Goal: Task Accomplishment & Management: Complete application form

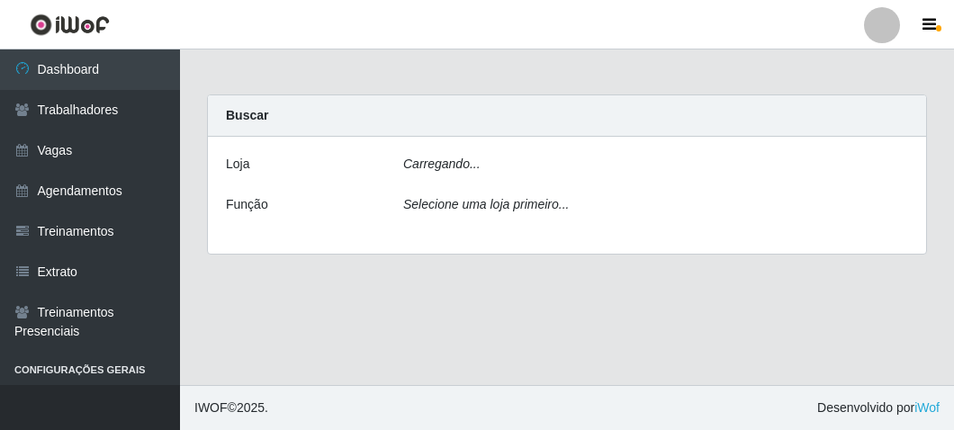
click at [441, 158] on icon "Carregando..." at bounding box center [441, 164] width 77 height 14
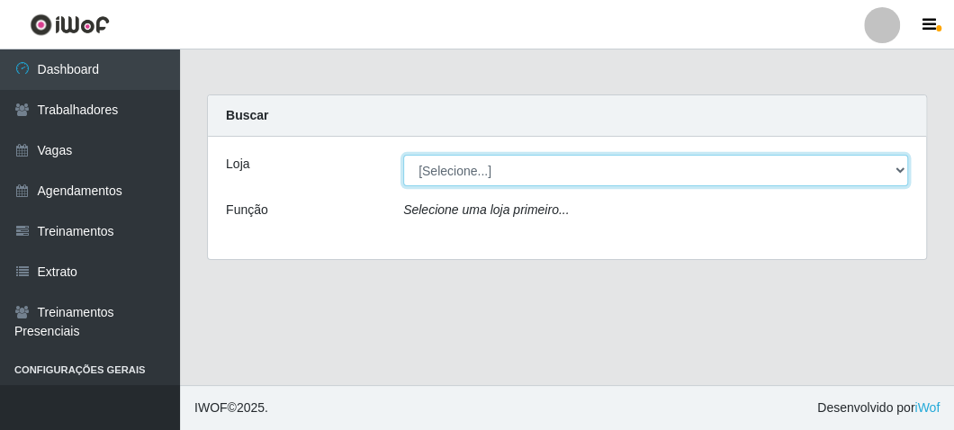
drag, startPoint x: 444, startPoint y: 173, endPoint x: 444, endPoint y: 184, distance: 10.8
click at [444, 173] on select "[Selecione...] FrigoMaster" at bounding box center [655, 171] width 505 height 32
select select "392"
click at [403, 155] on select "[Selecione...] FrigoMaster" at bounding box center [655, 171] width 505 height 32
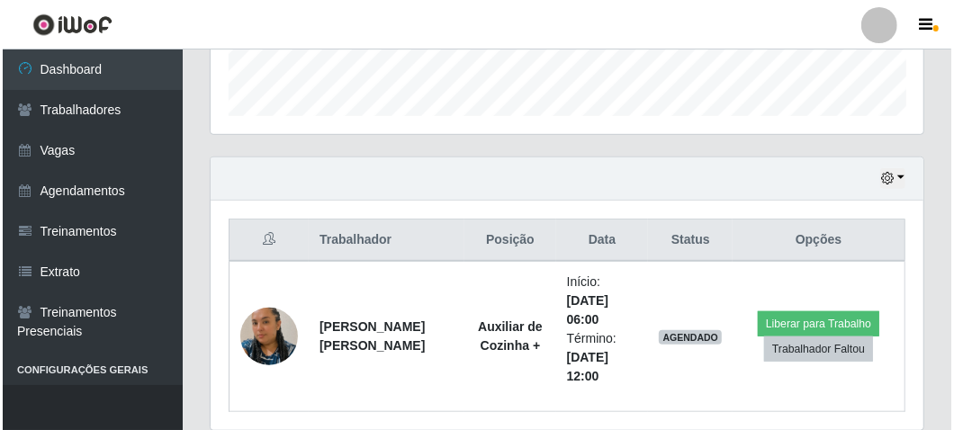
scroll to position [590, 0]
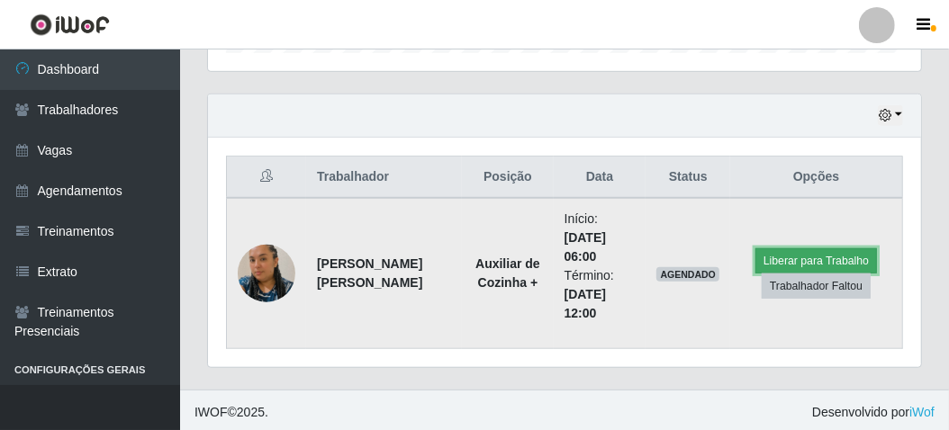
click at [771, 253] on button "Liberar para Trabalho" at bounding box center [816, 260] width 122 height 25
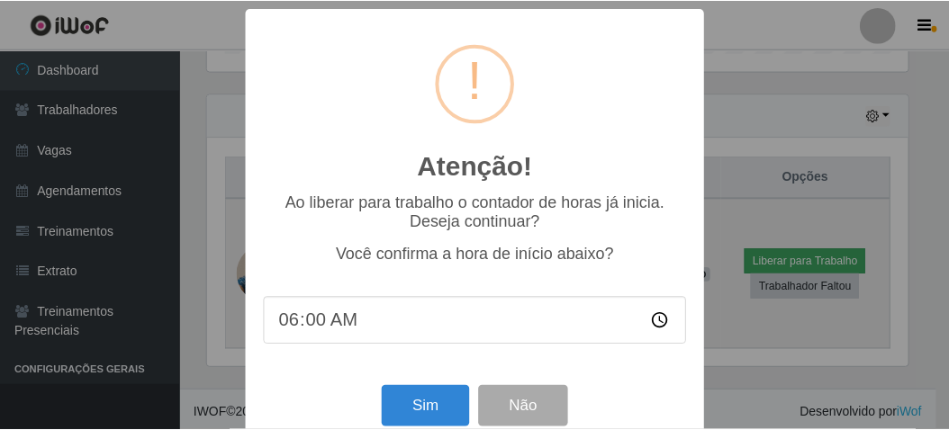
scroll to position [373, 705]
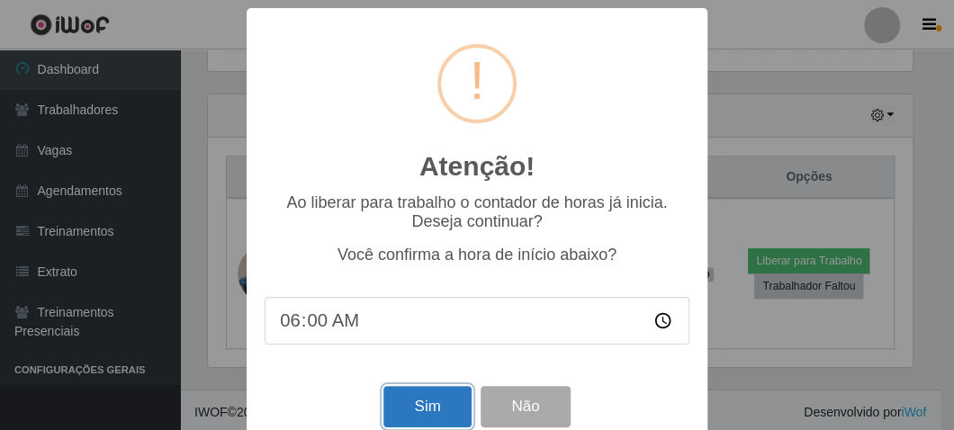
click at [425, 402] on button "Sim" at bounding box center [426, 407] width 87 height 42
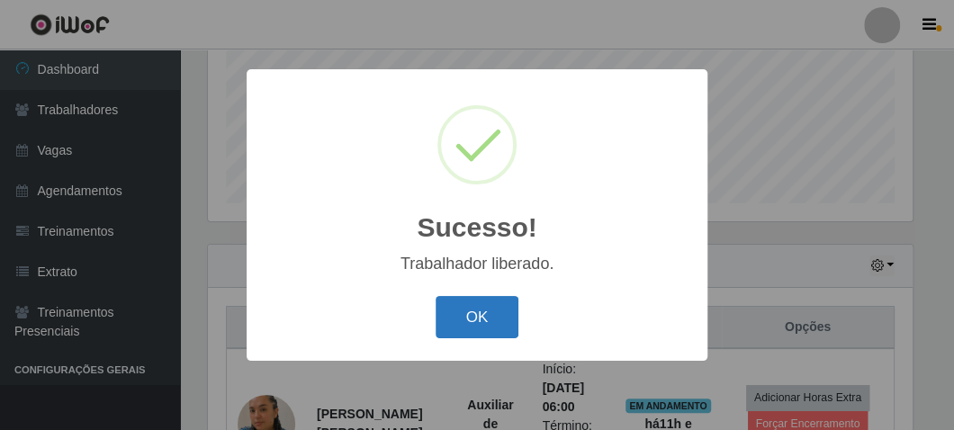
drag, startPoint x: 493, startPoint y: 315, endPoint x: 546, endPoint y: 321, distance: 53.5
click at [492, 315] on button "OK" at bounding box center [478, 317] width 84 height 42
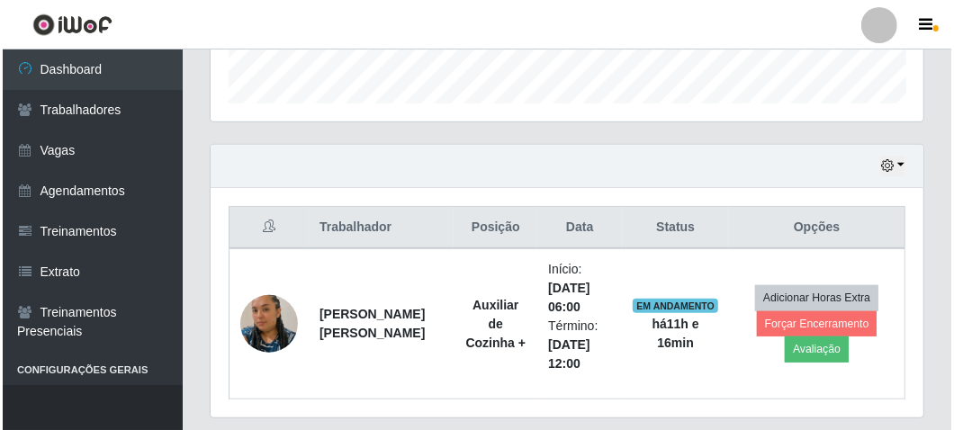
scroll to position [590, 0]
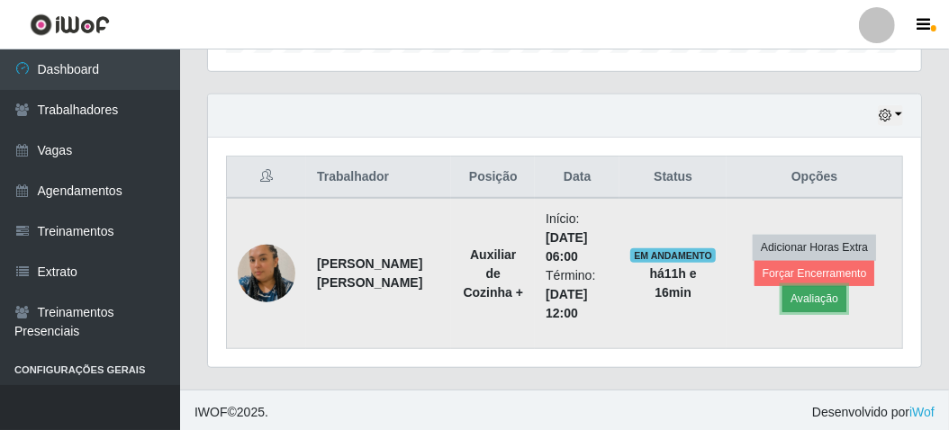
click at [820, 298] on button "Avaliação" at bounding box center [814, 298] width 64 height 25
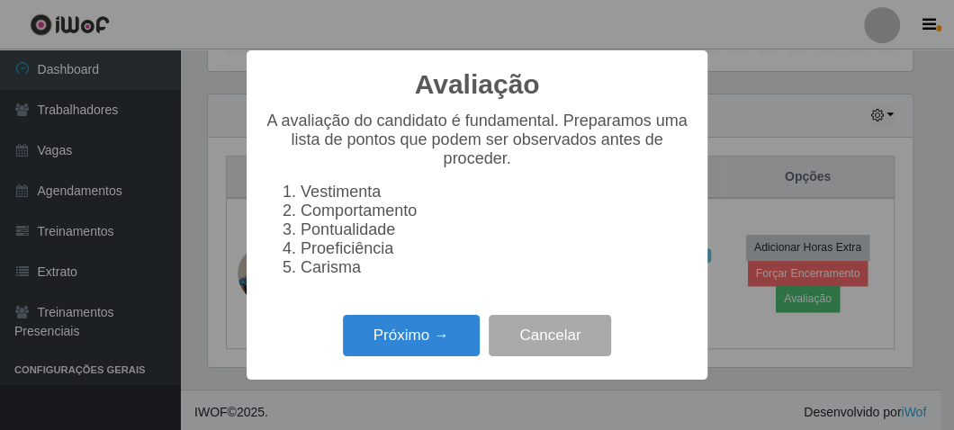
scroll to position [373, 705]
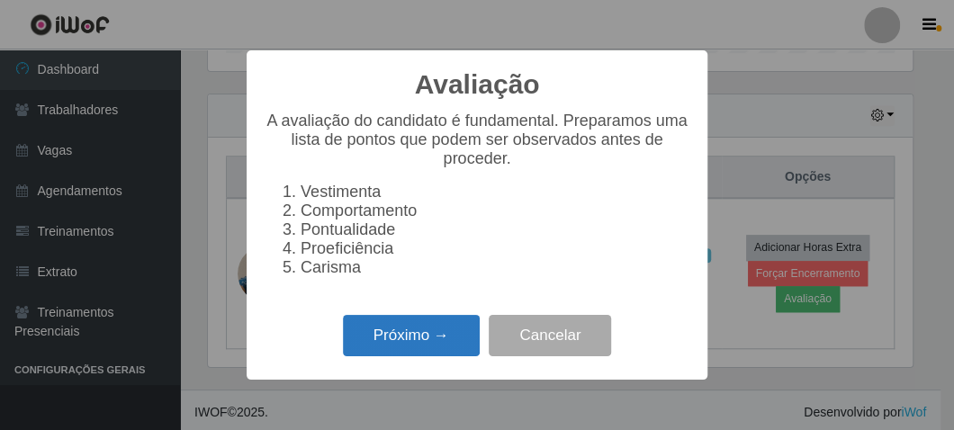
click at [418, 340] on button "Próximo →" at bounding box center [411, 336] width 137 height 42
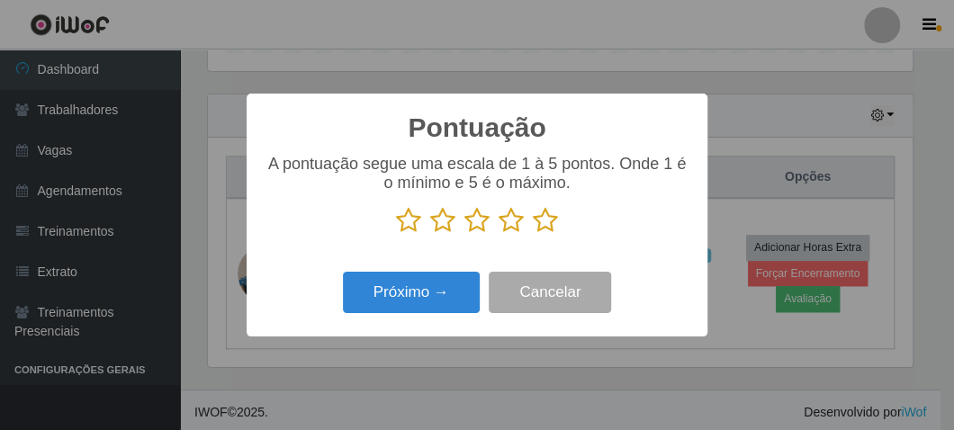
click at [554, 217] on icon at bounding box center [545, 220] width 25 height 27
click at [533, 234] on input "radio" at bounding box center [533, 234] width 0 height 0
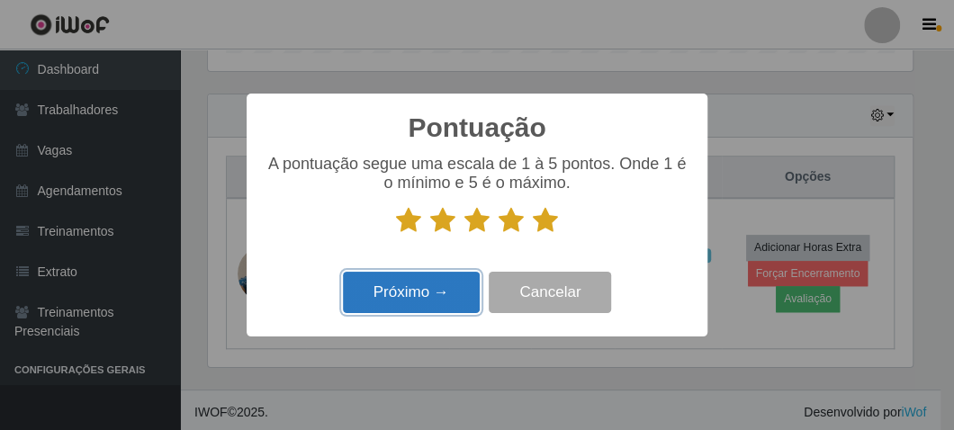
click at [428, 310] on button "Próximo →" at bounding box center [411, 293] width 137 height 42
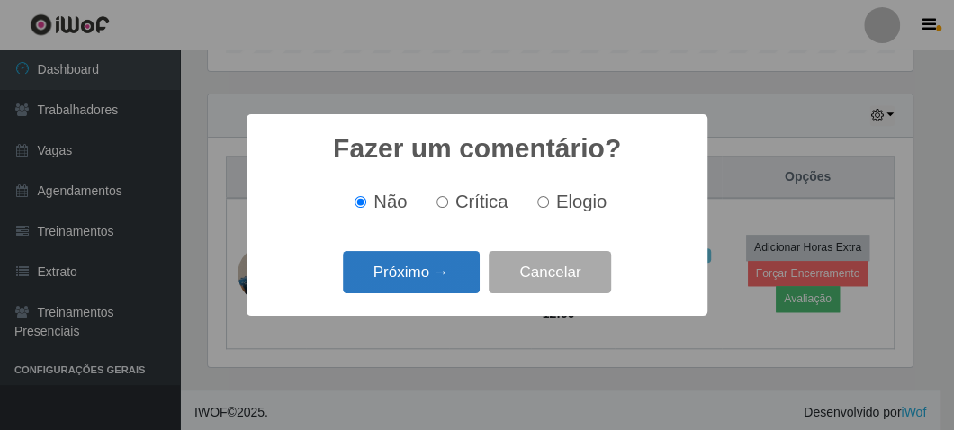
click at [451, 275] on button "Próximo →" at bounding box center [411, 272] width 137 height 42
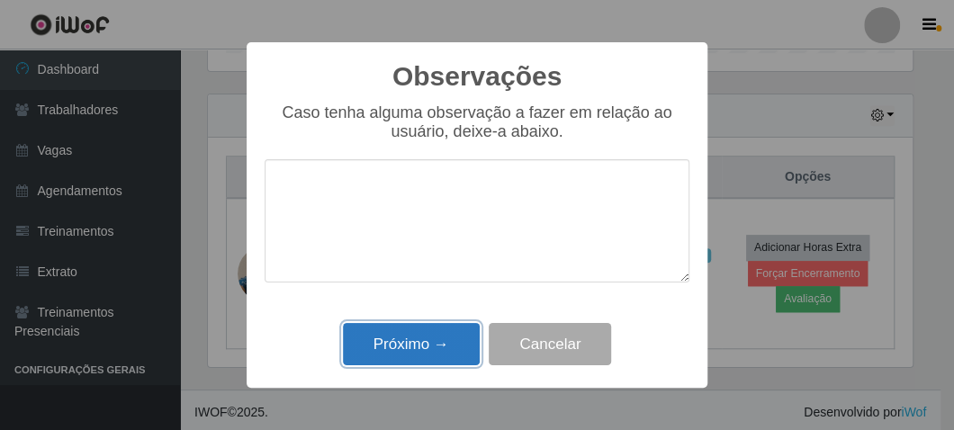
click at [395, 355] on button "Próximo →" at bounding box center [411, 344] width 137 height 42
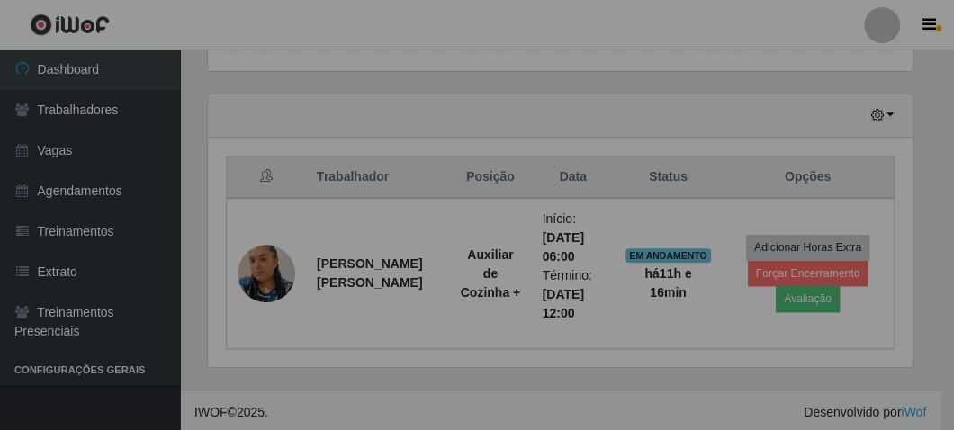
scroll to position [373, 713]
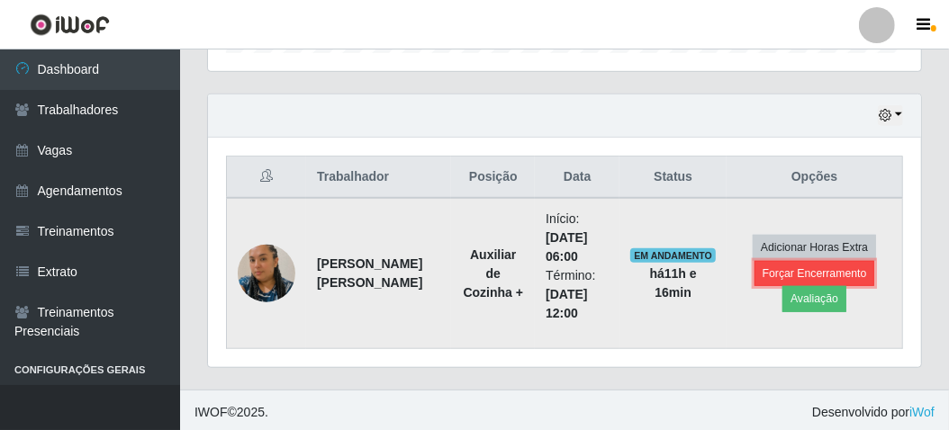
click at [766, 269] on button "Forçar Encerramento" at bounding box center [814, 273] width 121 height 25
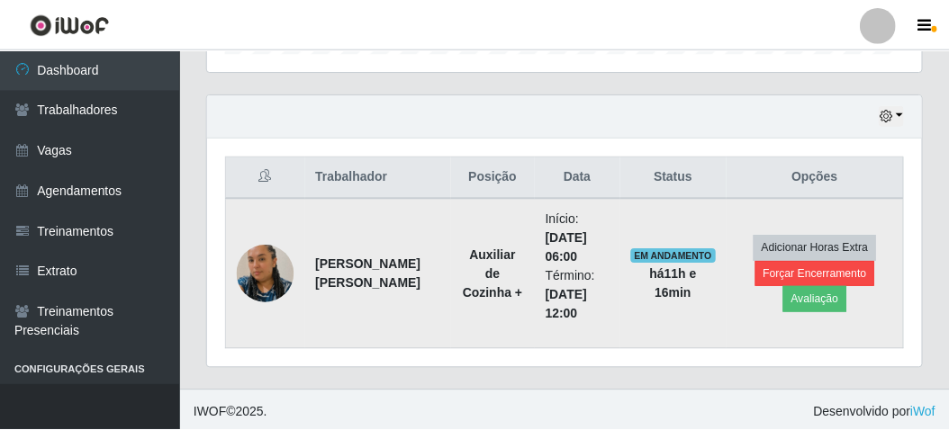
scroll to position [373, 705]
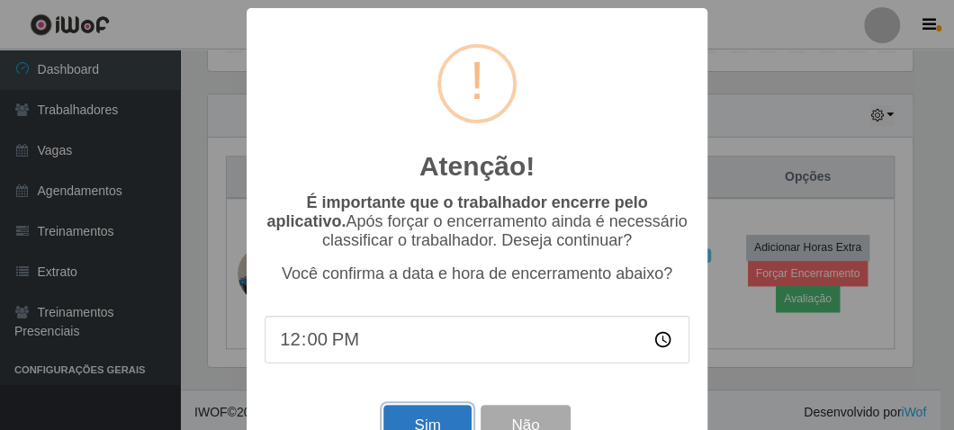
click at [419, 419] on button "Sim" at bounding box center [426, 426] width 87 height 42
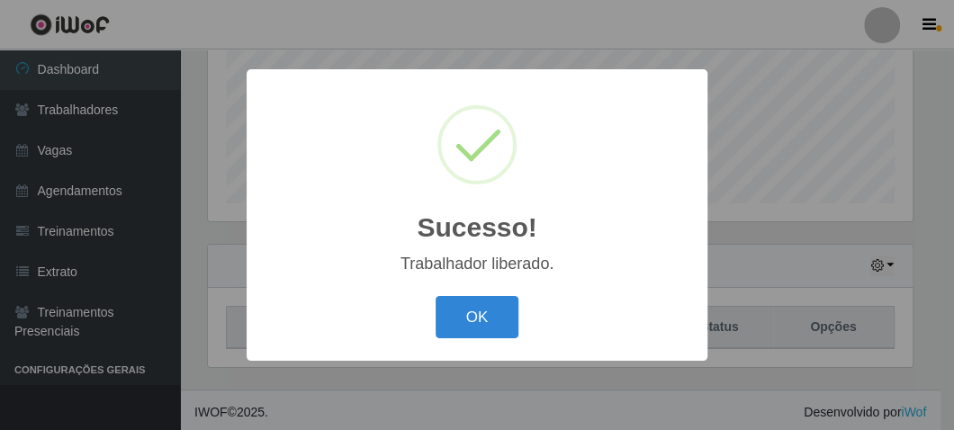
click at [482, 315] on button "OK" at bounding box center [478, 317] width 84 height 42
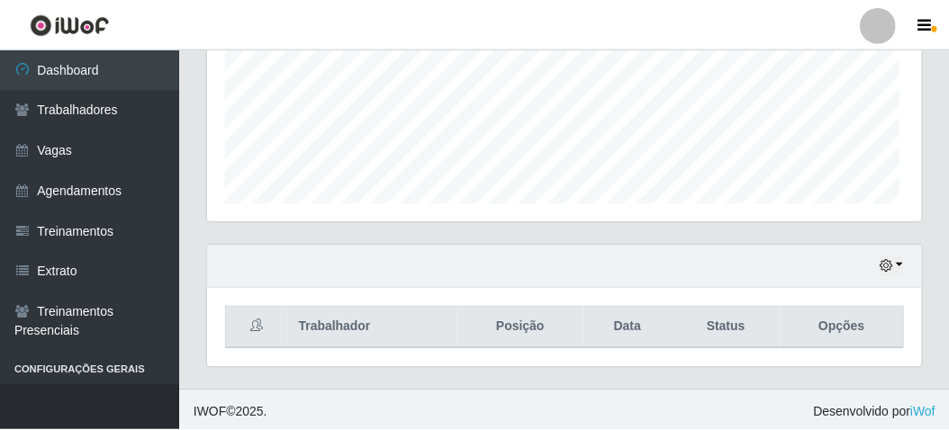
scroll to position [373, 713]
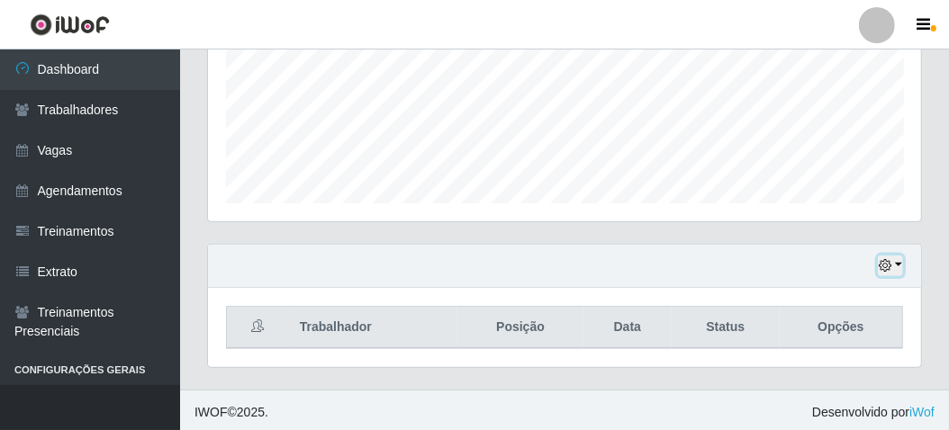
click at [887, 263] on icon "button" at bounding box center [884, 265] width 13 height 13
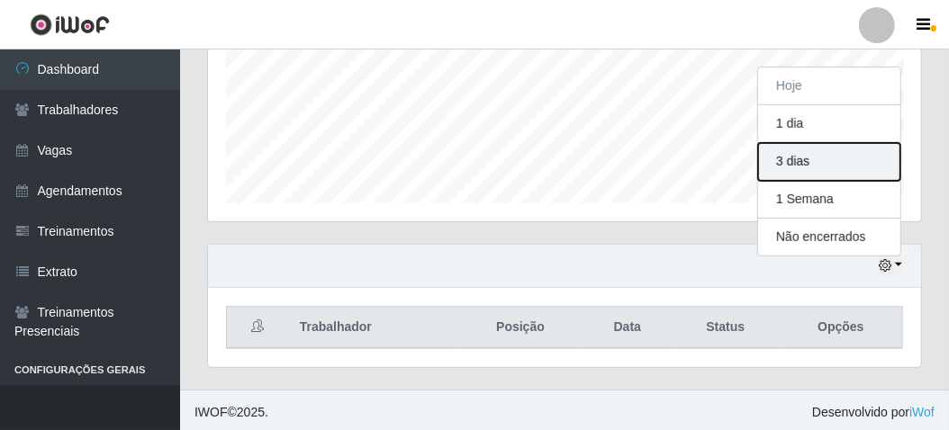
click at [794, 167] on button "3 dias" at bounding box center [829, 162] width 142 height 38
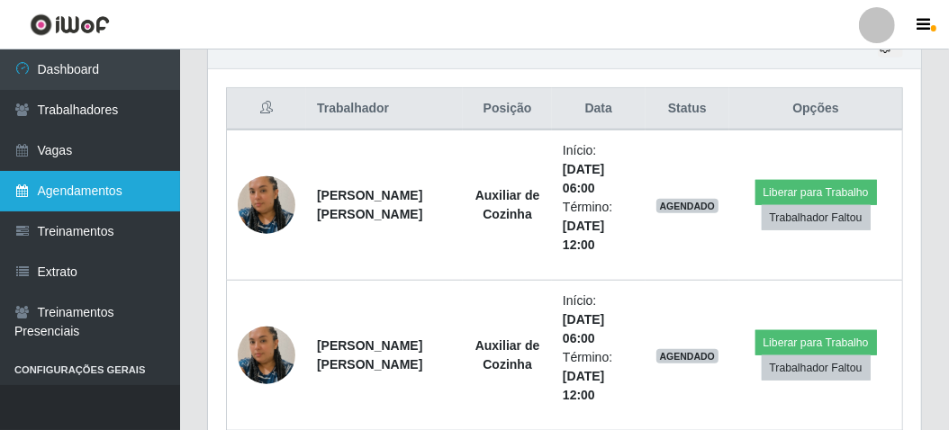
scroll to position [440, 0]
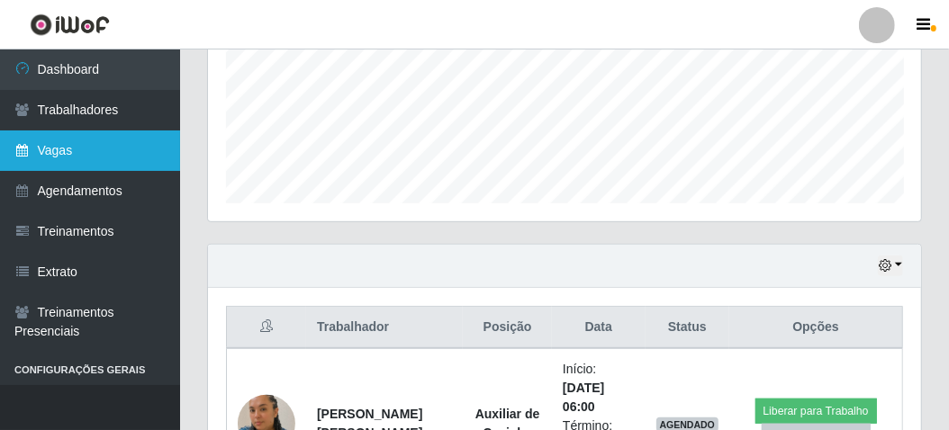
click at [71, 142] on link "Vagas" at bounding box center [90, 151] width 180 height 41
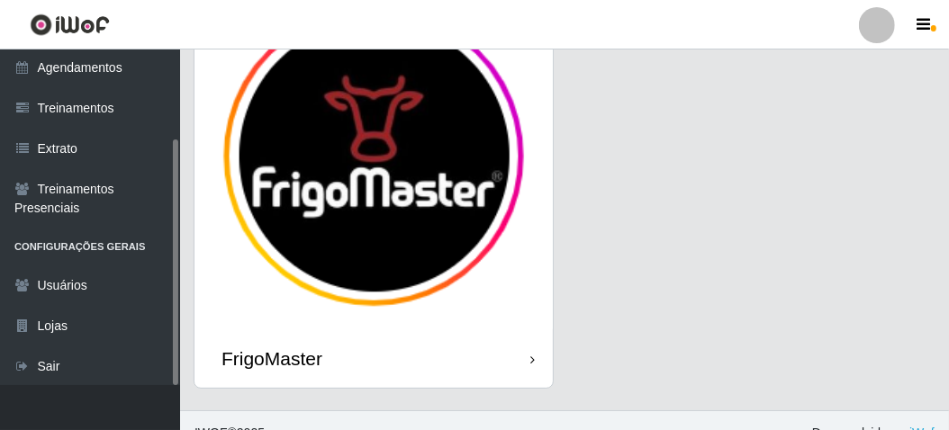
scroll to position [149, 0]
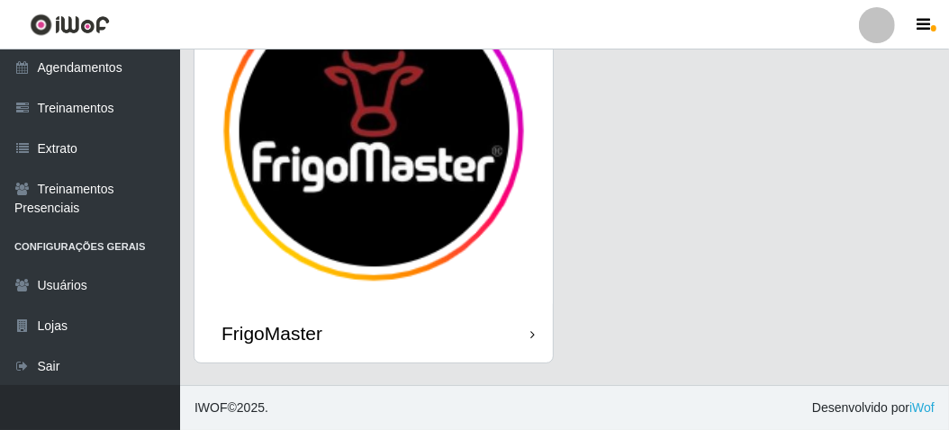
drag, startPoint x: 368, startPoint y: 338, endPoint x: 383, endPoint y: 336, distance: 15.5
click at [367, 339] on div "FrigoMaster" at bounding box center [373, 333] width 358 height 59
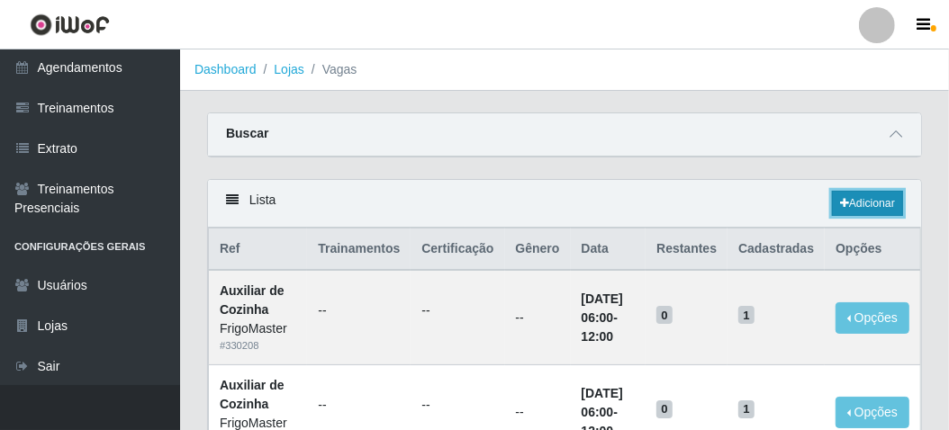
click at [879, 207] on link "Adicionar" at bounding box center [867, 203] width 71 height 25
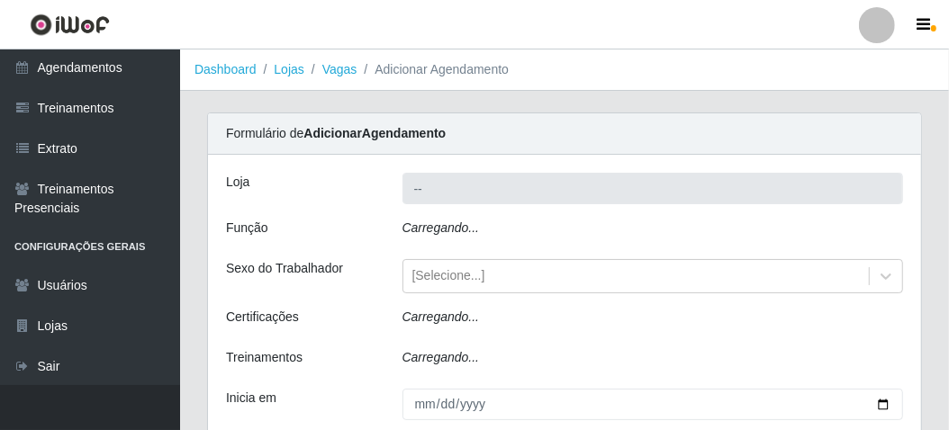
type input "FrigoMaster"
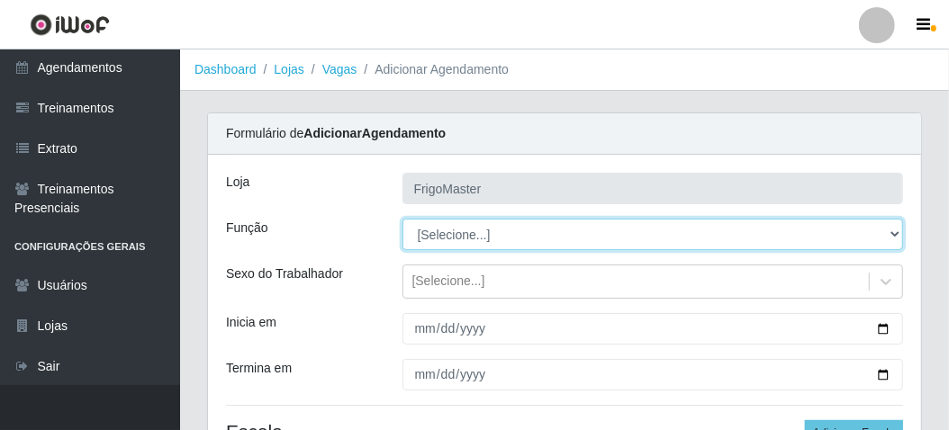
click at [552, 236] on select "[Selecione...] ASG ASG + ASG ++ Auxiliar de Cozinha Auxiliar de Cozinha + Auxil…" at bounding box center [652, 235] width 501 height 32
select select "94"
click at [402, 219] on select "[Selecione...] ASG ASG + ASG ++ Auxiliar de Cozinha Auxiliar de Cozinha + Auxil…" at bounding box center [652, 235] width 501 height 32
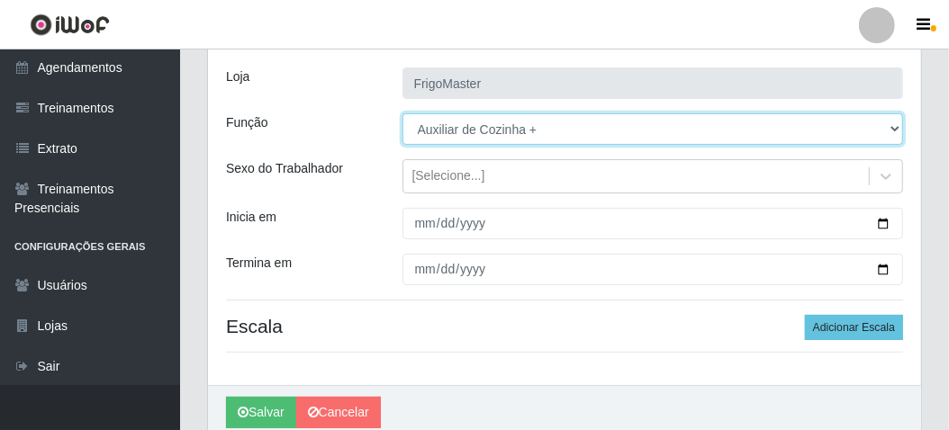
scroll to position [180, 0]
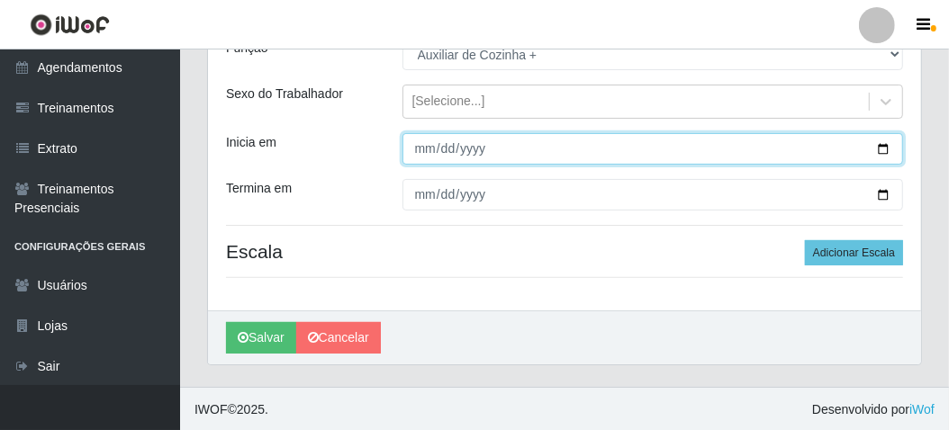
click at [883, 148] on input "Inicia em" at bounding box center [652, 149] width 501 height 32
type input "[DATE]"
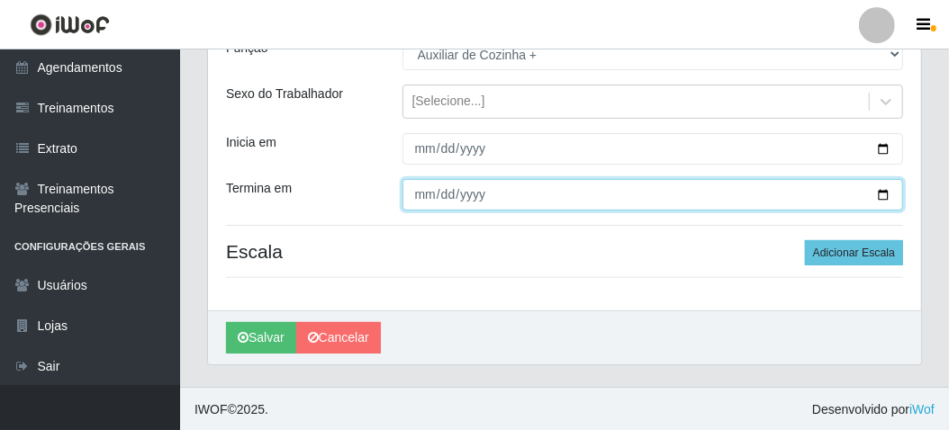
click at [881, 193] on input "Termina em" at bounding box center [652, 195] width 501 height 32
type input "[DATE]"
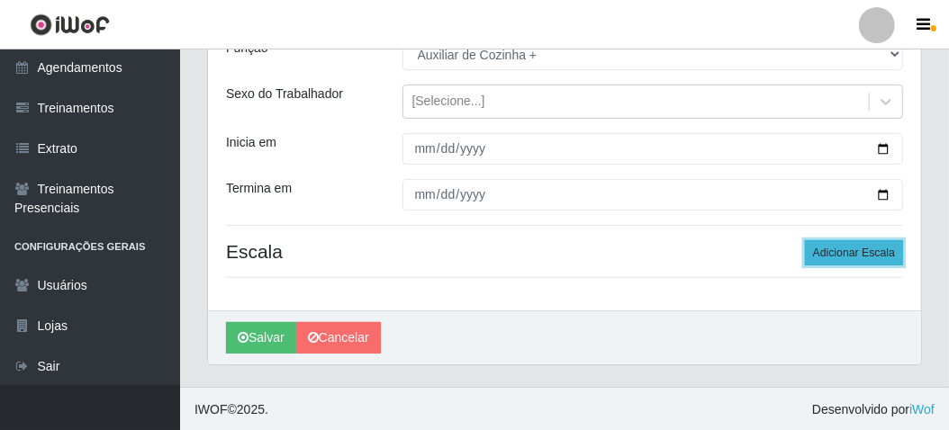
click at [848, 256] on button "Adicionar Escala" at bounding box center [854, 252] width 98 height 25
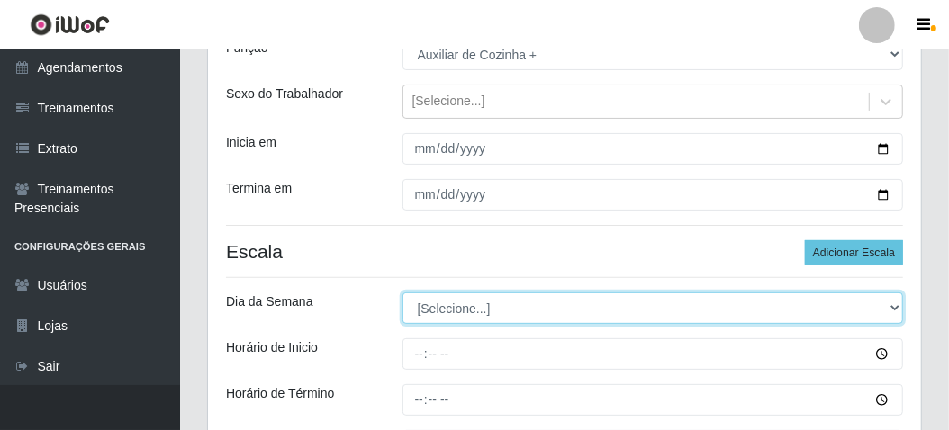
click at [496, 303] on select "[Selecione...] Segunda Terça Quarta Quinta Sexta Sábado Domingo" at bounding box center [652, 309] width 501 height 32
select select "6"
click at [402, 293] on select "[Selecione...] Segunda Terça Quarta Quinta Sexta Sábado Domingo" at bounding box center [652, 309] width 501 height 32
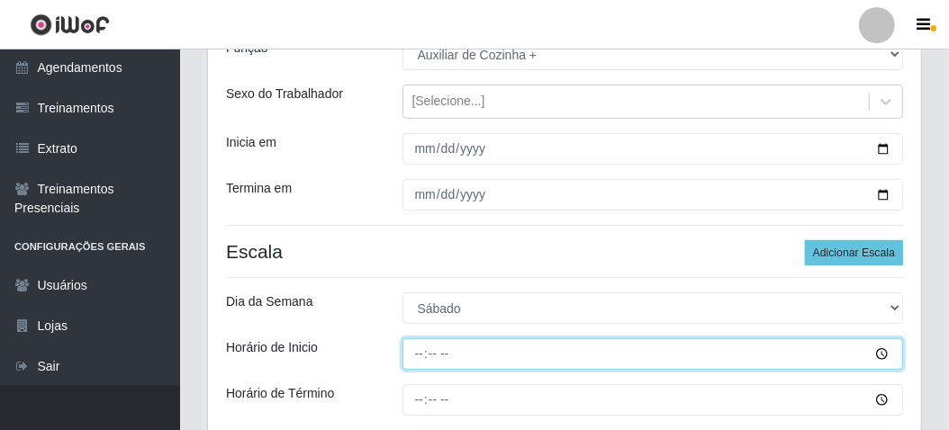
click at [420, 352] on input "Horário de Inicio" at bounding box center [652, 354] width 501 height 32
type input "06:00"
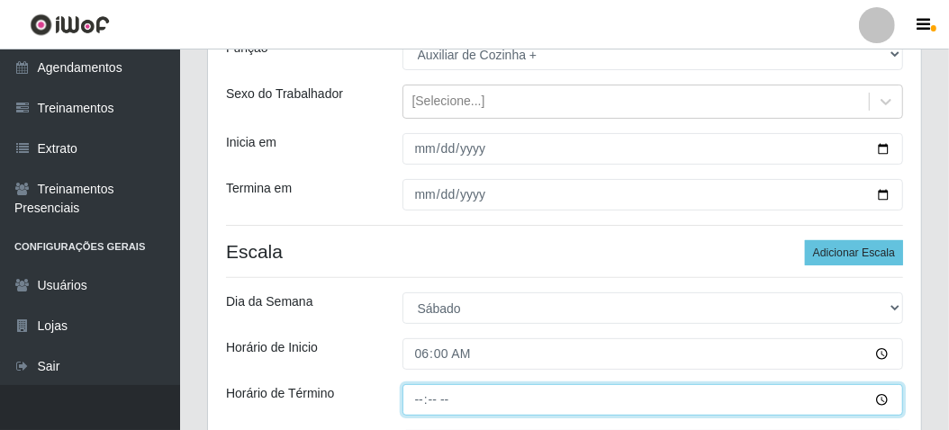
click at [412, 399] on input "Horário de Término" at bounding box center [652, 400] width 501 height 32
type input "12:00"
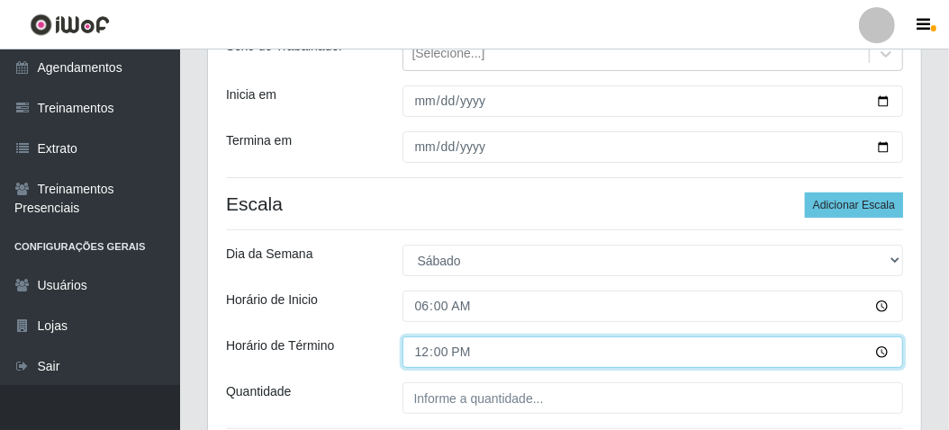
scroll to position [360, 0]
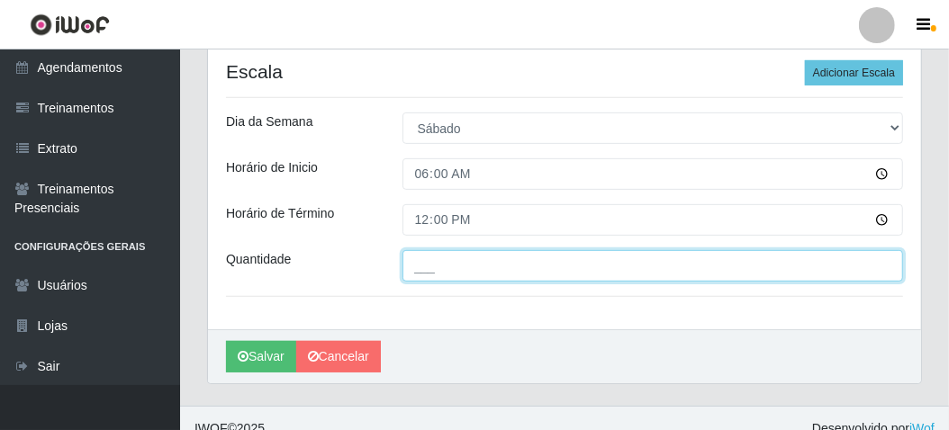
click at [439, 256] on input "___" at bounding box center [652, 266] width 501 height 32
type input "1__"
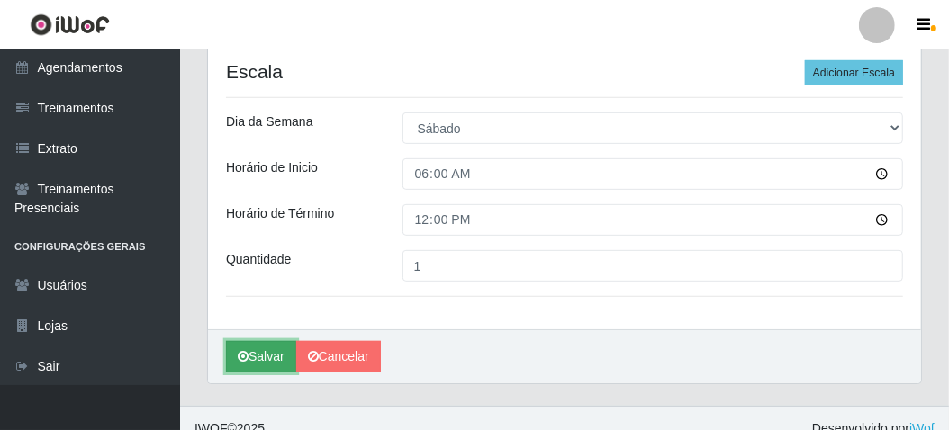
click at [268, 354] on button "Salvar" at bounding box center [261, 357] width 70 height 32
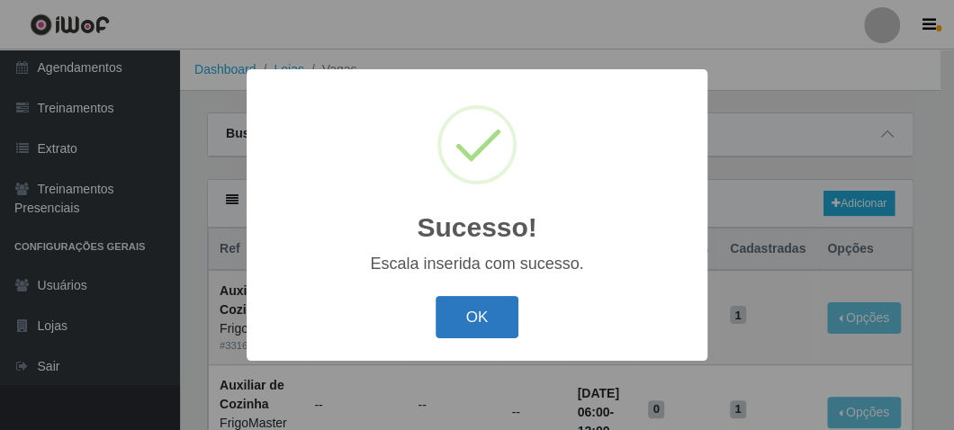
click at [464, 327] on button "OK" at bounding box center [478, 317] width 84 height 42
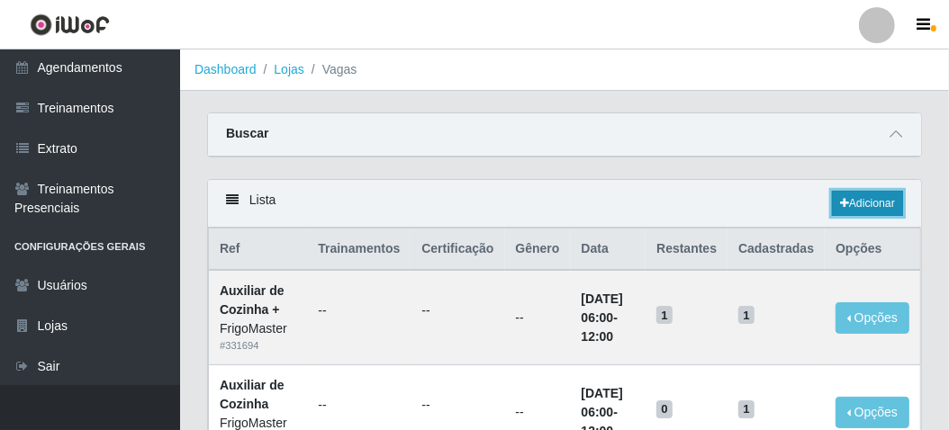
click at [851, 195] on link "Adicionar" at bounding box center [867, 203] width 71 height 25
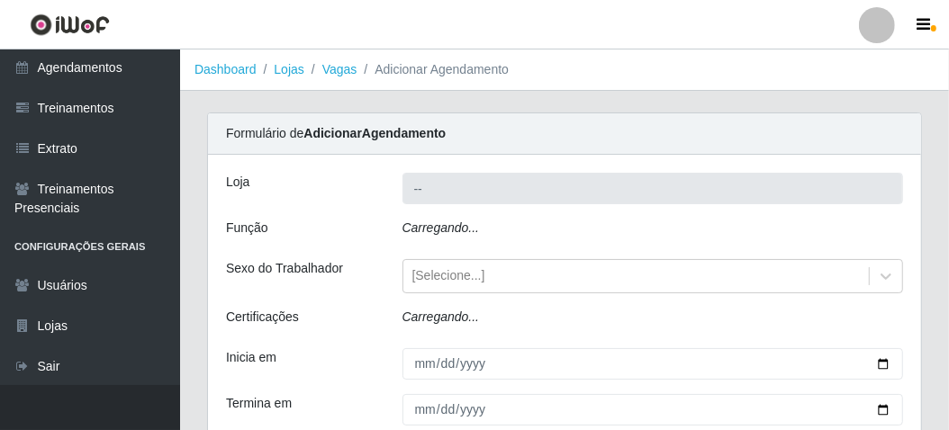
type input "FrigoMaster"
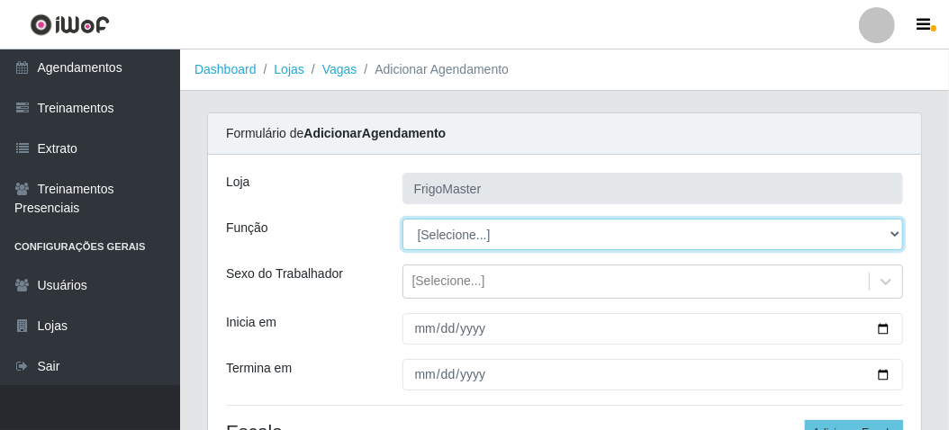
click at [456, 235] on select "[Selecione...] ASG ASG + ASG ++ Auxiliar de Cozinha Auxiliar de Cozinha + Auxil…" at bounding box center [652, 235] width 501 height 32
select select "9"
click at [402, 219] on select "[Selecione...] ASG ASG + ASG ++ Auxiliar de Cozinha Auxiliar de Cozinha + Auxil…" at bounding box center [652, 235] width 501 height 32
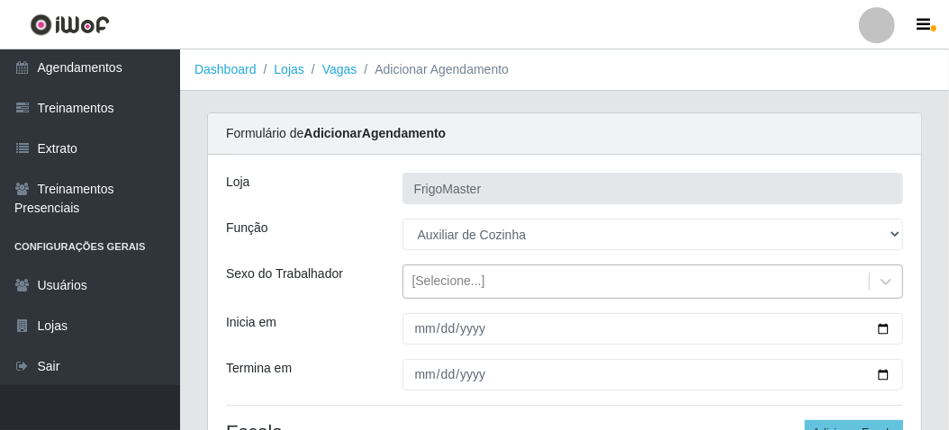
click at [501, 280] on div "[Selecione...]" at bounding box center [636, 282] width 466 height 30
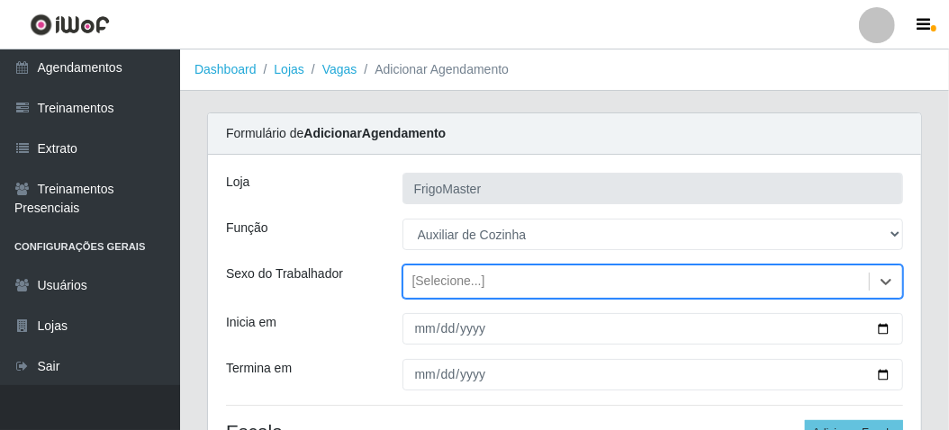
click at [501, 280] on div "[Selecione...]" at bounding box center [636, 282] width 466 height 30
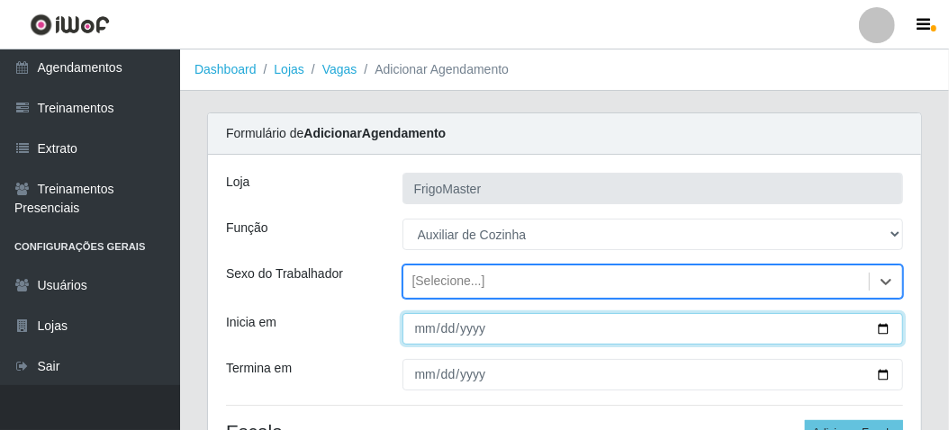
click at [877, 332] on input "Inicia em" at bounding box center [652, 329] width 501 height 32
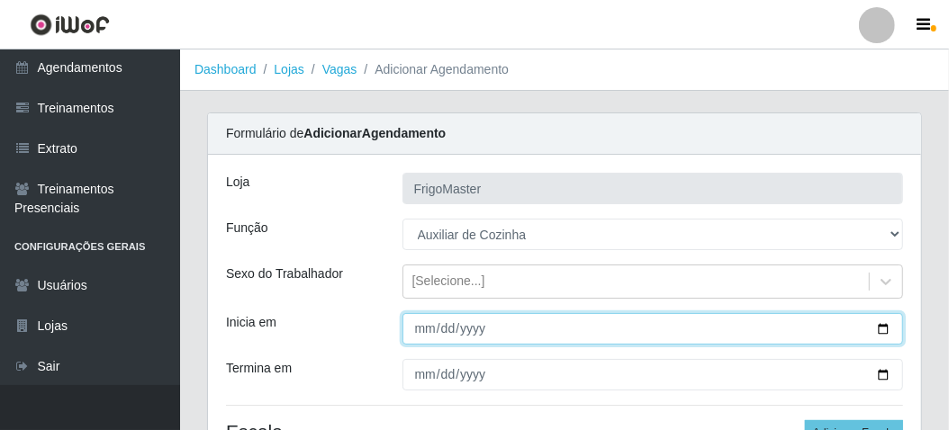
type input "[DATE]"
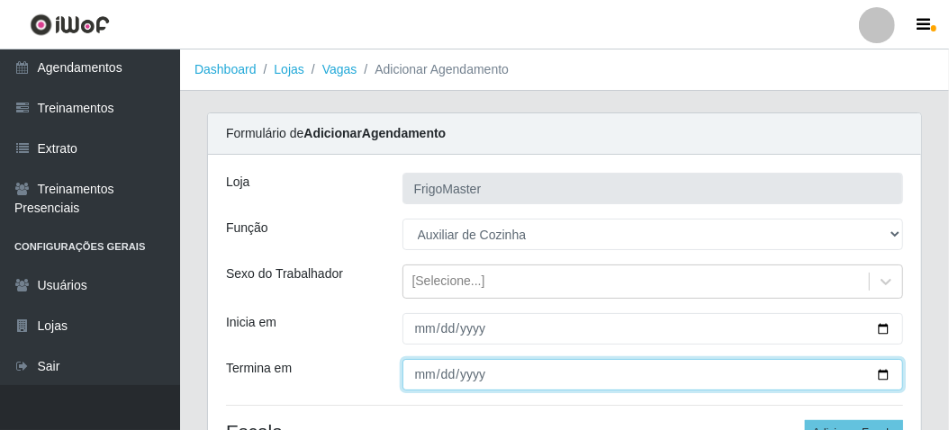
click at [884, 377] on input "Termina em" at bounding box center [652, 375] width 501 height 32
type input "[DATE]"
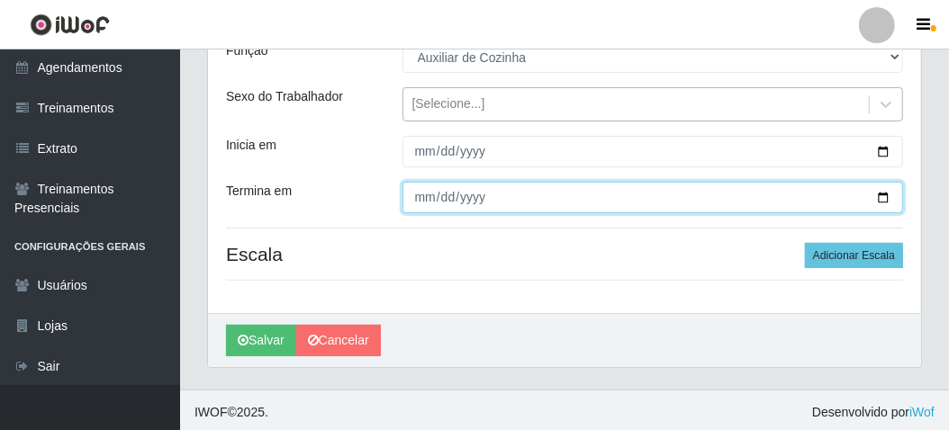
scroll to position [180, 0]
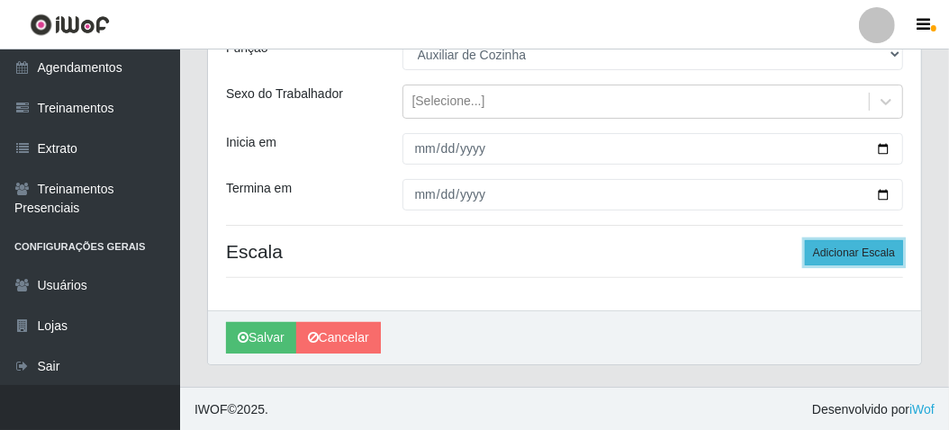
click at [858, 258] on button "Adicionar Escala" at bounding box center [854, 252] width 98 height 25
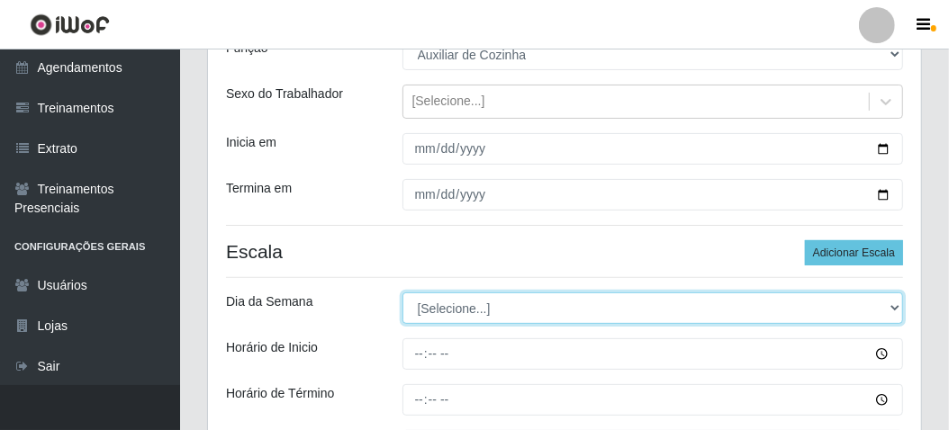
click at [455, 312] on select "[Selecione...] Segunda Terça Quarta Quinta Sexta Sábado Domingo" at bounding box center [652, 309] width 501 height 32
select select "1"
click at [402, 293] on select "[Selecione...] Segunda Terça Quarta Quinta Sexta Sábado Domingo" at bounding box center [652, 309] width 501 height 32
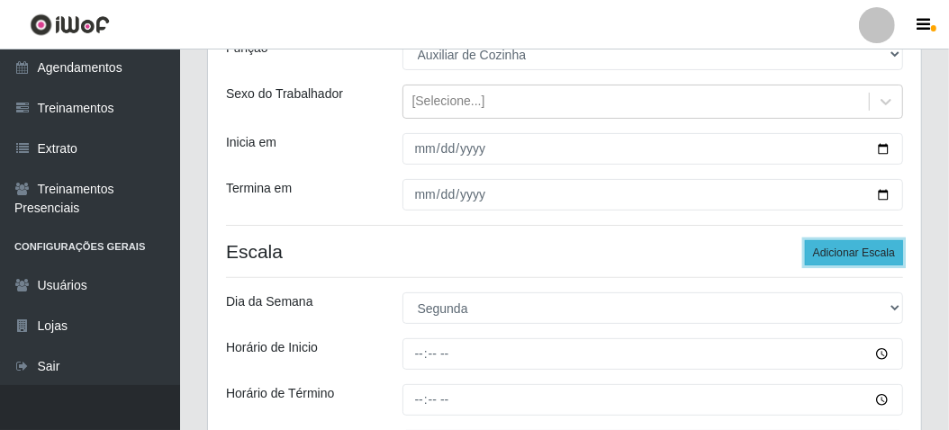
click at [821, 257] on button "Adicionar Escala" at bounding box center [854, 252] width 98 height 25
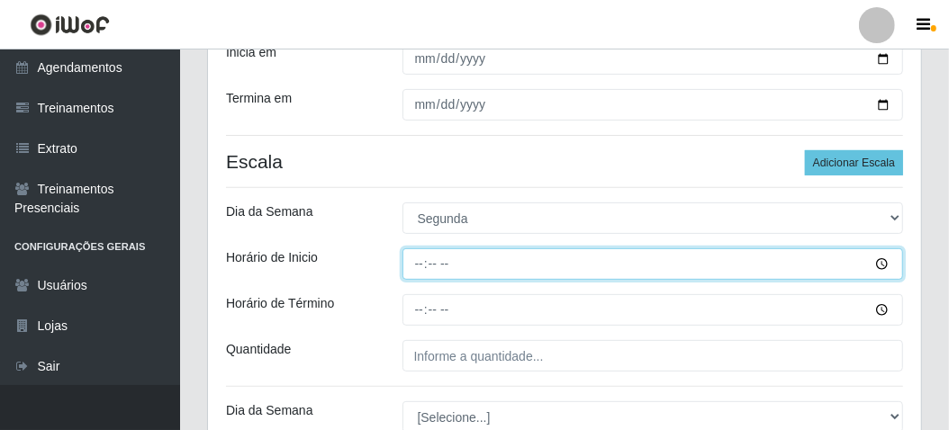
click at [415, 261] on input "Horário de Inicio" at bounding box center [652, 264] width 501 height 32
type input "06:00"
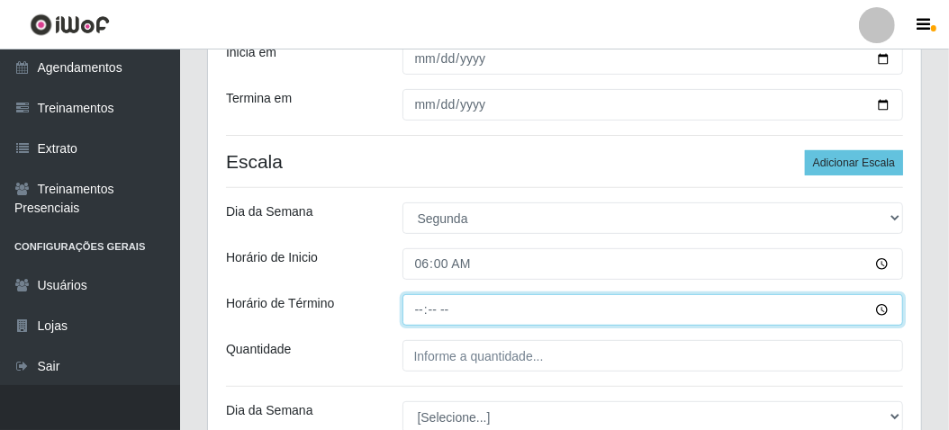
click at [415, 303] on input "Horário de Término" at bounding box center [652, 310] width 501 height 32
type input "12:00"
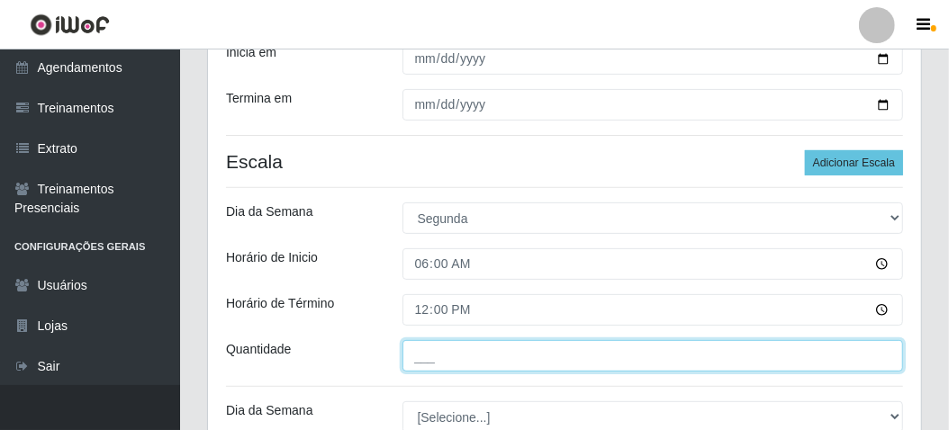
click at [434, 363] on input "___" at bounding box center [652, 356] width 501 height 32
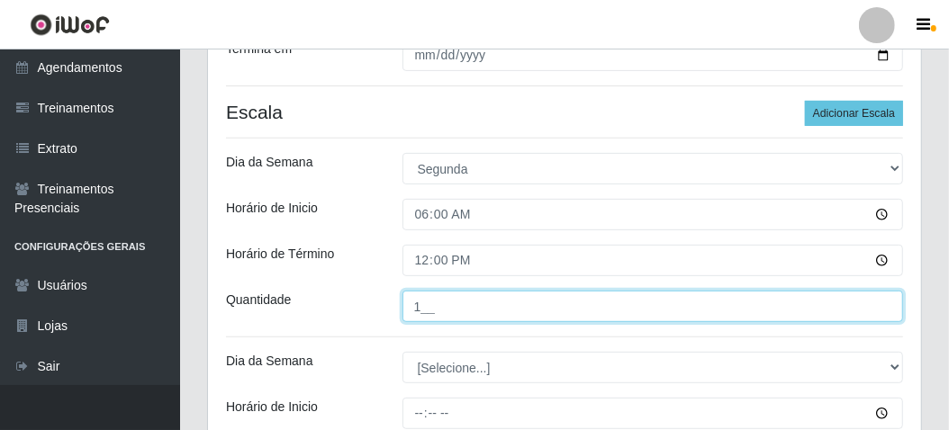
scroll to position [360, 0]
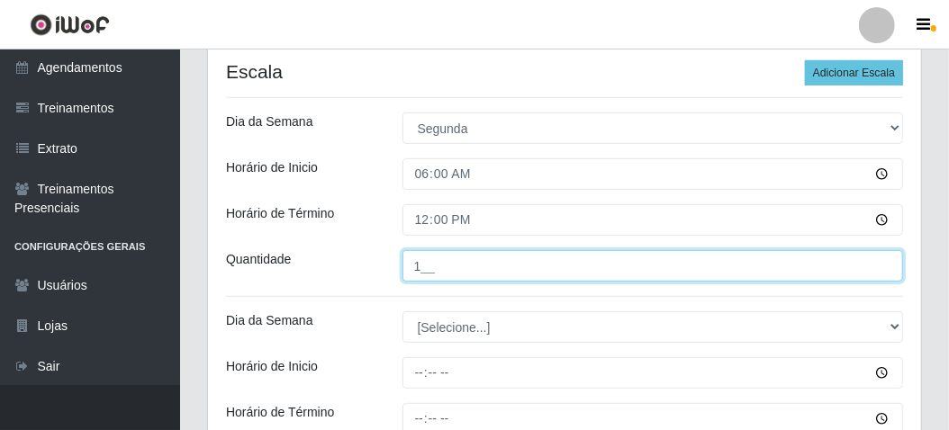
type input "1__"
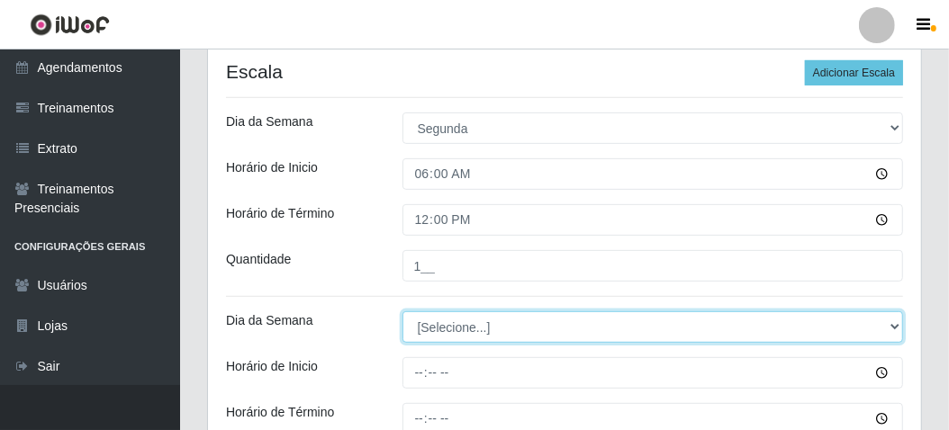
click at [422, 340] on select "[Selecione...] Segunda Terça Quarta Quinta Sexta Sábado Domingo" at bounding box center [652, 327] width 501 height 32
select select "2"
click at [402, 311] on select "[Selecione...] Segunda Terça Quarta Quinta Sexta Sábado Domingo" at bounding box center [652, 327] width 501 height 32
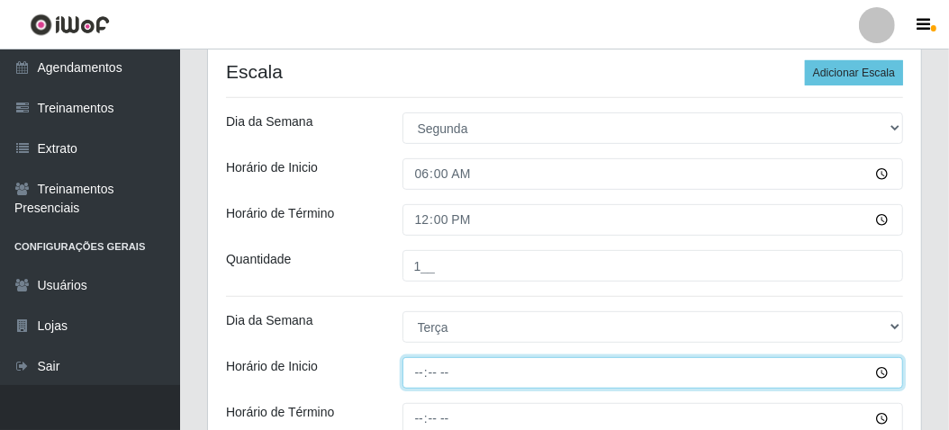
click at [404, 371] on input "Horário de Inicio" at bounding box center [652, 373] width 501 height 32
type input "06:00"
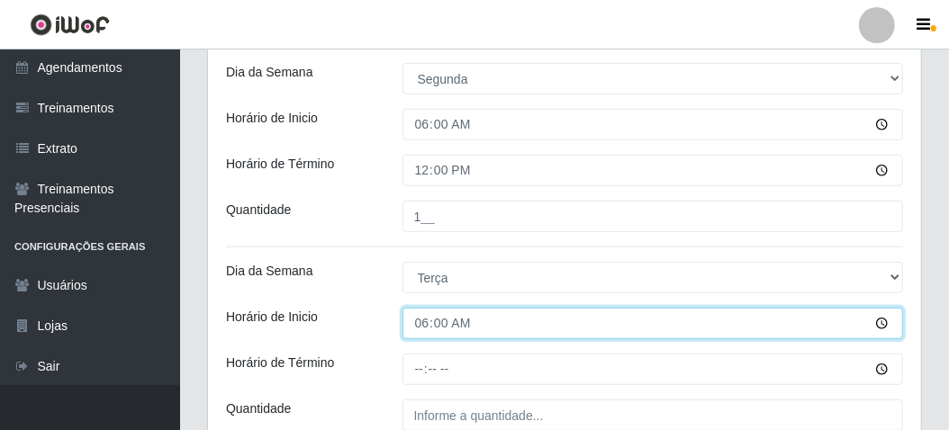
scroll to position [450, 0]
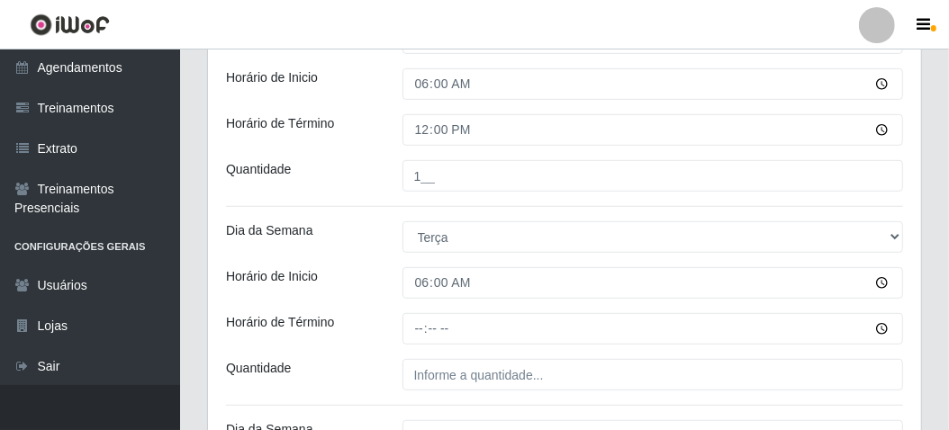
click at [399, 336] on div at bounding box center [653, 329] width 528 height 32
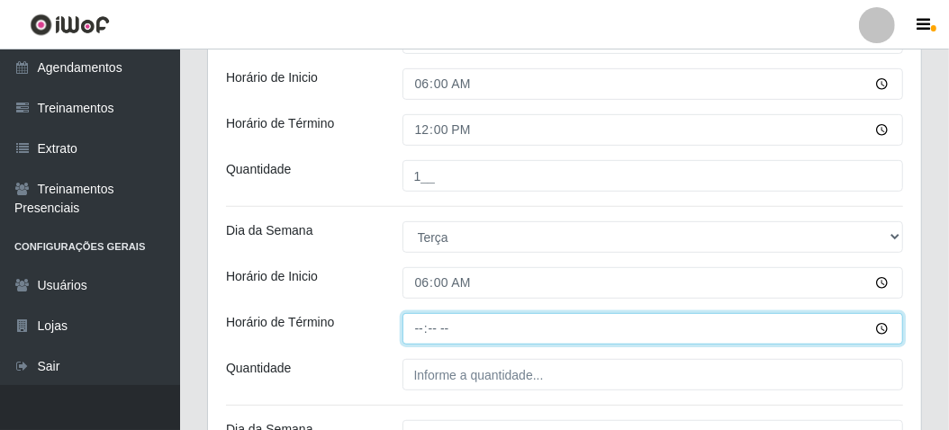
click at [414, 323] on input "Horário de Término" at bounding box center [652, 329] width 501 height 32
type input "12:00"
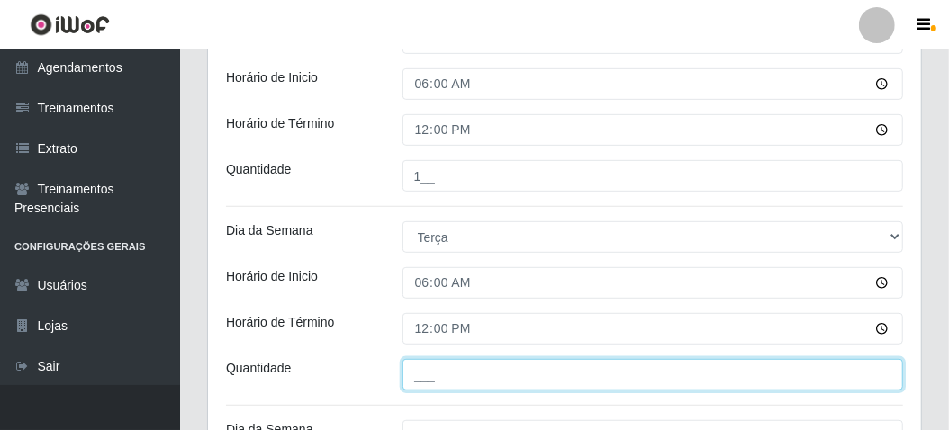
click at [450, 364] on input "___" at bounding box center [652, 375] width 501 height 32
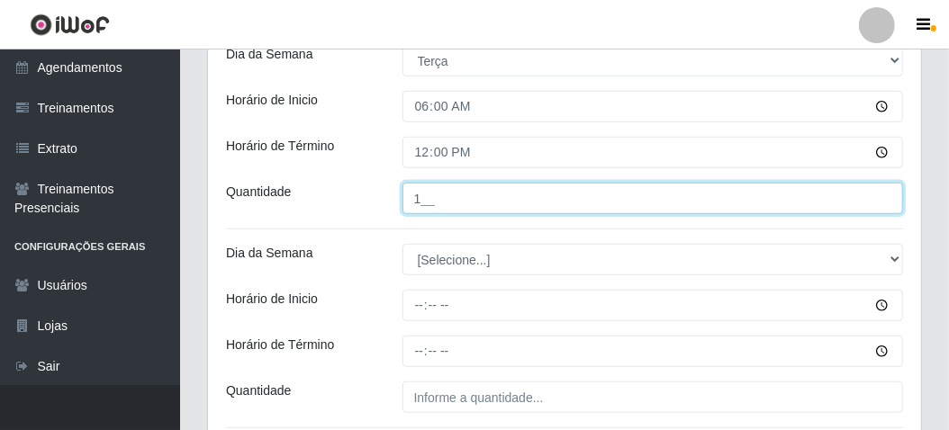
scroll to position [720, 0]
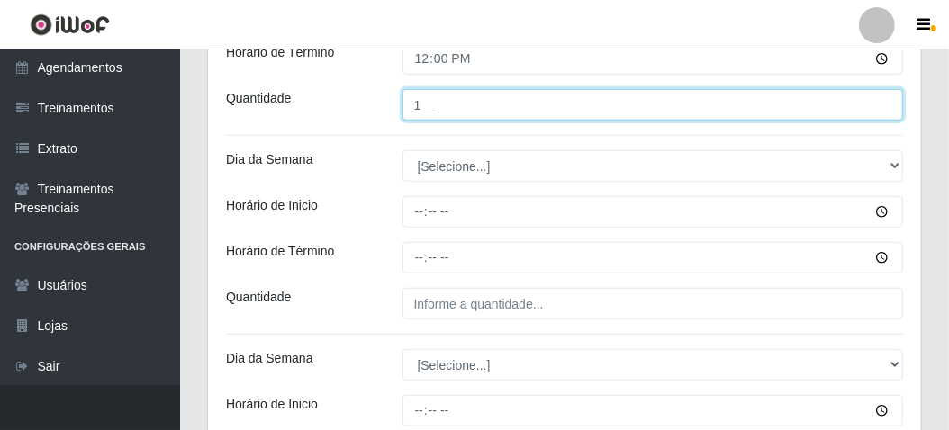
type input "1__"
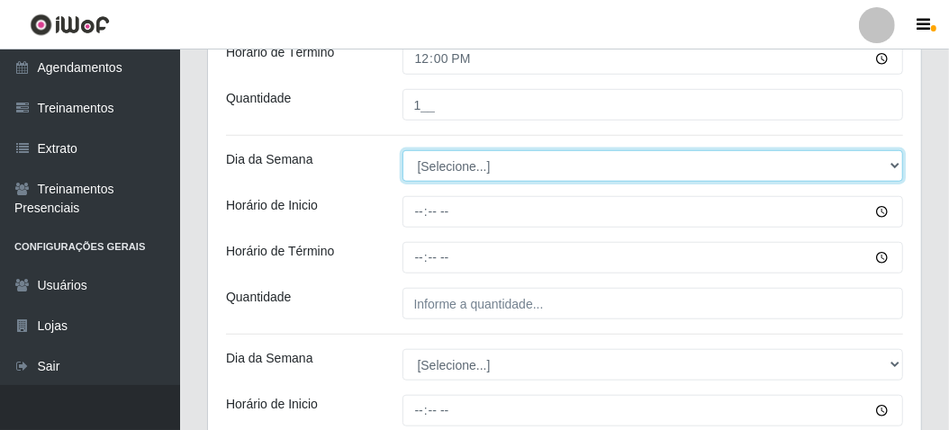
drag, startPoint x: 440, startPoint y: 156, endPoint x: 440, endPoint y: 169, distance: 13.5
click at [440, 156] on select "[Selecione...] Segunda Terça Quarta Quinta Sexta Sábado Domingo" at bounding box center [652, 166] width 501 height 32
select select "3"
click at [402, 150] on select "[Selecione...] Segunda Terça Quarta Quinta Sexta Sábado Domingo" at bounding box center [652, 166] width 501 height 32
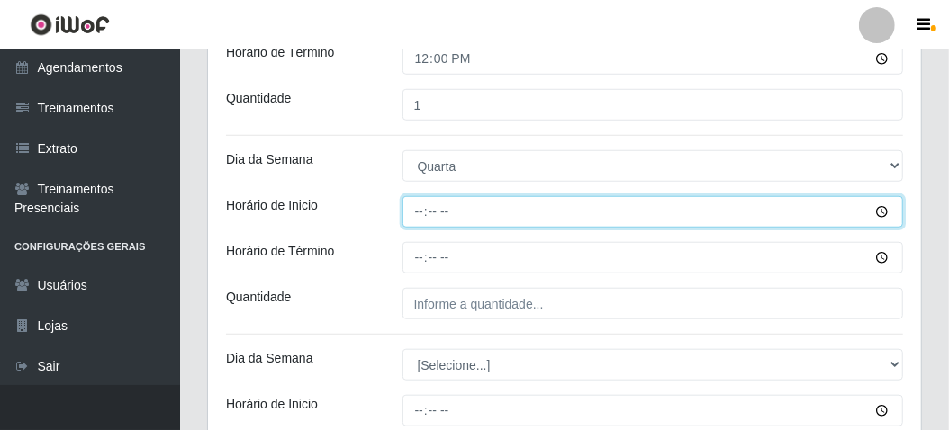
click at [412, 210] on input "Horário de Inicio" at bounding box center [652, 212] width 501 height 32
type input "06:00"
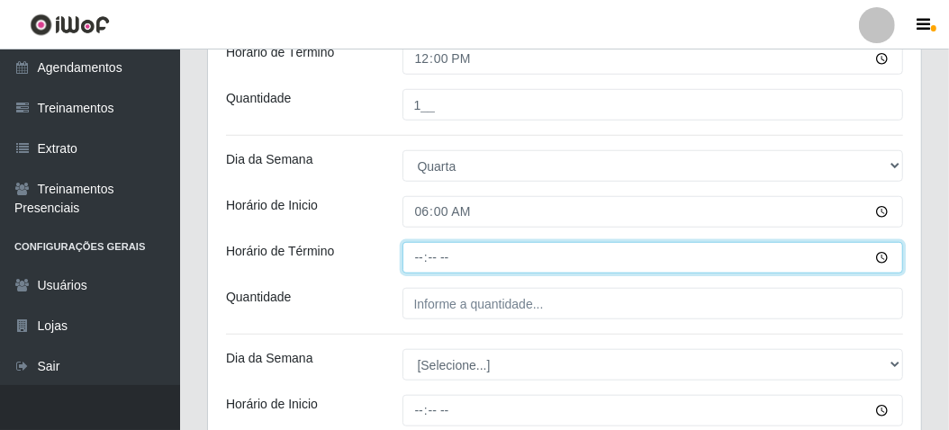
click at [412, 259] on input "Horário de Término" at bounding box center [652, 258] width 501 height 32
click at [420, 257] on input "Horário de Término" at bounding box center [652, 258] width 501 height 32
type input "12:00"
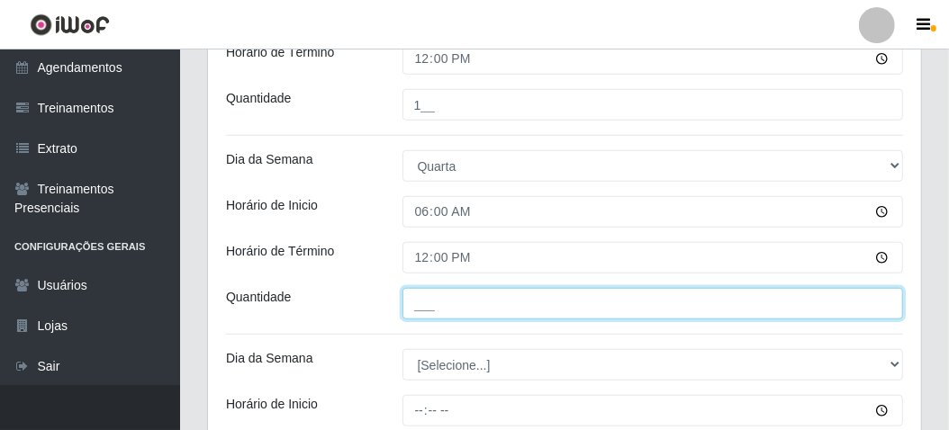
drag, startPoint x: 419, startPoint y: 291, endPoint x: 421, endPoint y: 302, distance: 11.1
click at [421, 300] on input "___" at bounding box center [652, 304] width 501 height 32
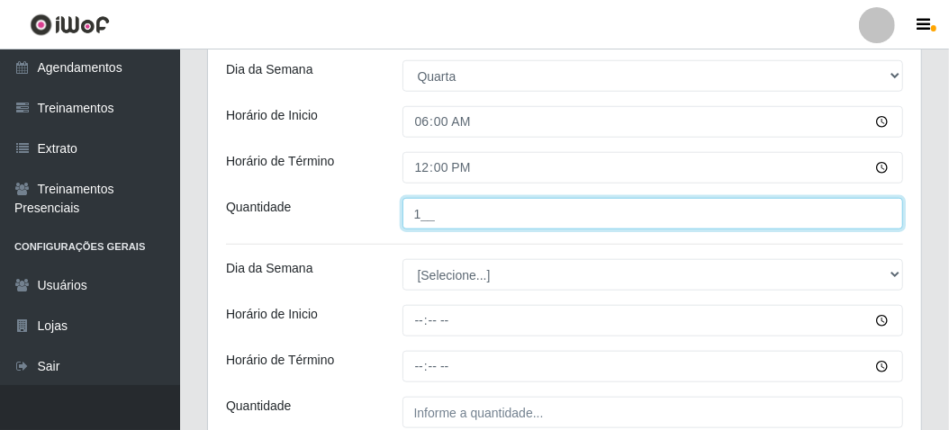
type input "1__"
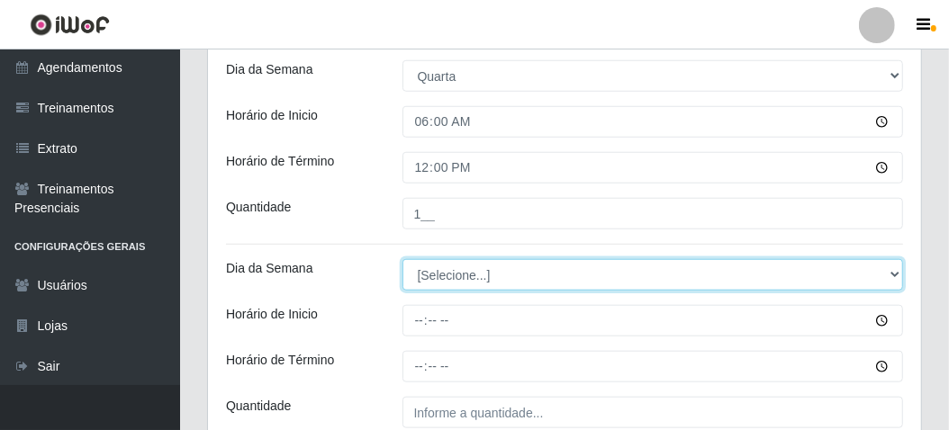
click at [432, 267] on select "[Selecione...] Segunda Terça Quarta Quinta Sexta Sábado Domingo" at bounding box center [652, 275] width 501 height 32
select select "4"
click at [402, 259] on select "[Selecione...] Segunda Terça Quarta Quinta Sexta Sábado Domingo" at bounding box center [652, 275] width 501 height 32
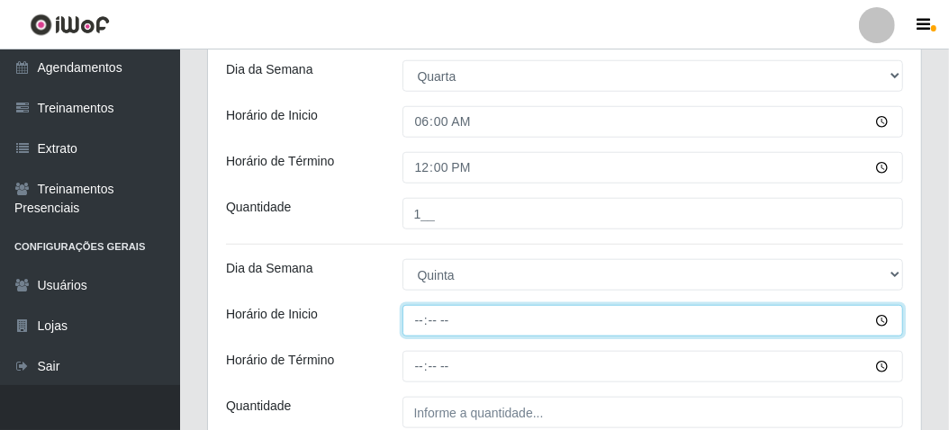
click at [414, 311] on input "Horário de Inicio" at bounding box center [652, 321] width 501 height 32
type input "06:00"
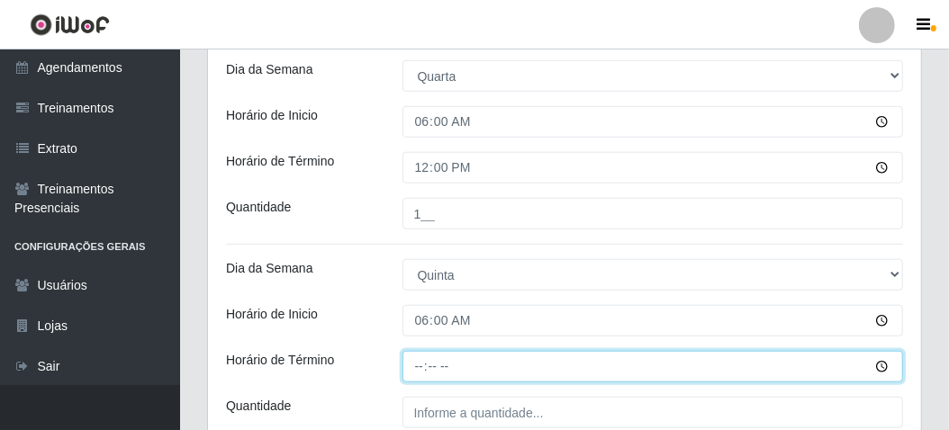
click at [421, 364] on input "Horário de Término" at bounding box center [652, 367] width 501 height 32
type input "12:00"
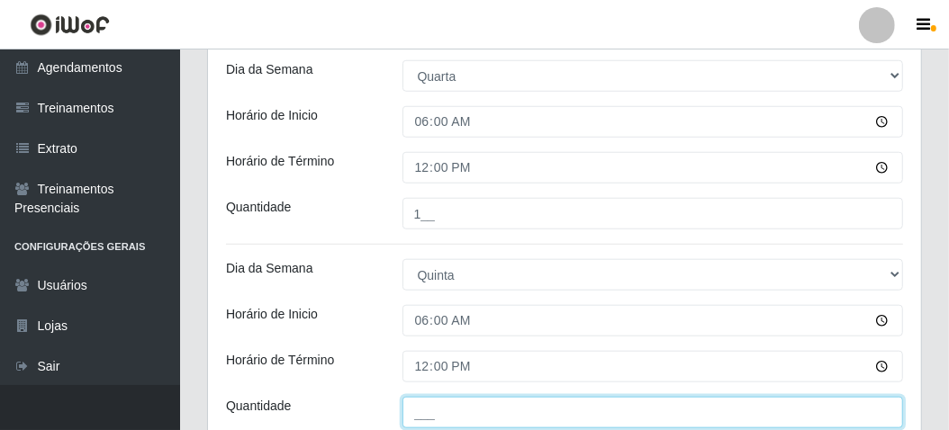
click at [415, 409] on input "___" at bounding box center [652, 413] width 501 height 32
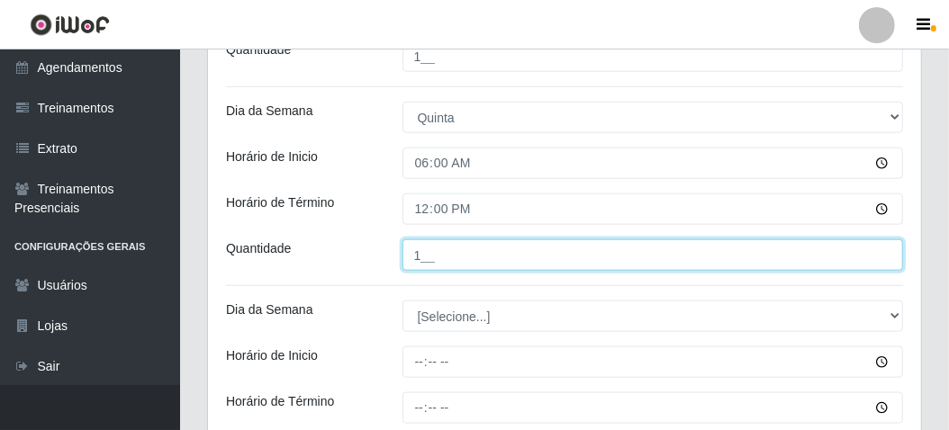
scroll to position [990, 0]
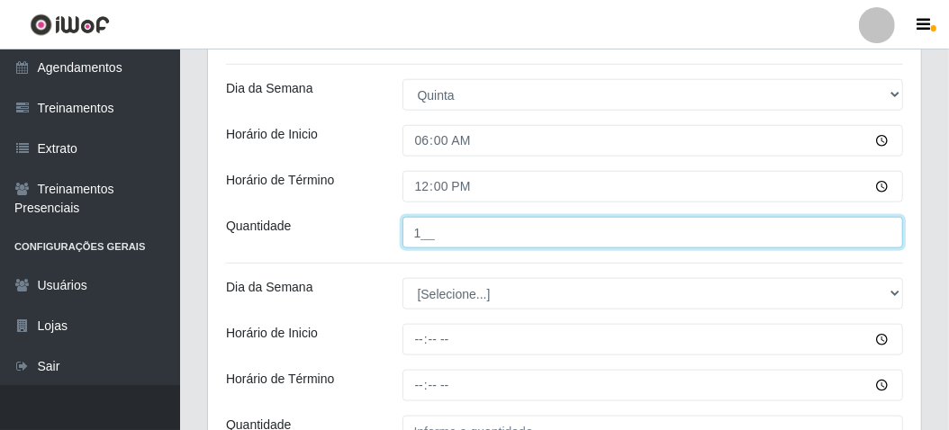
type input "1__"
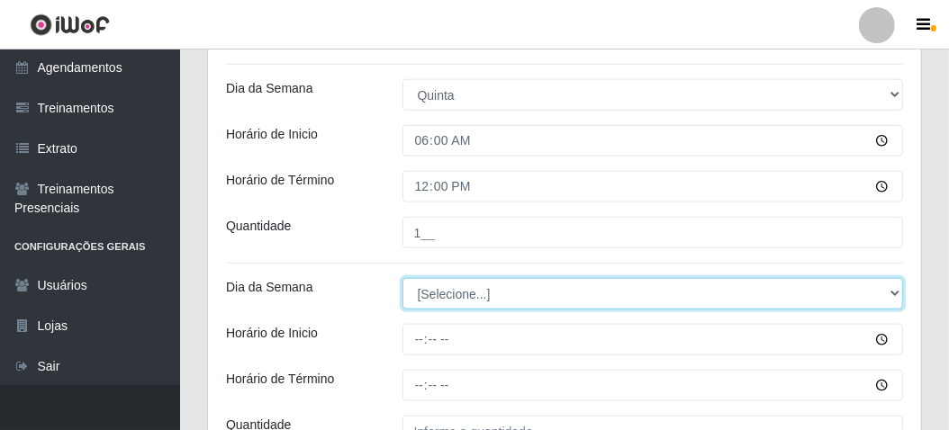
click at [414, 284] on select "[Selecione...] Segunda Terça Quarta Quinta Sexta Sábado Domingo" at bounding box center [652, 294] width 501 height 32
select select "5"
click at [402, 278] on select "[Selecione...] Segunda Terça Quarta Quinta Sexta Sábado Domingo" at bounding box center [652, 294] width 501 height 32
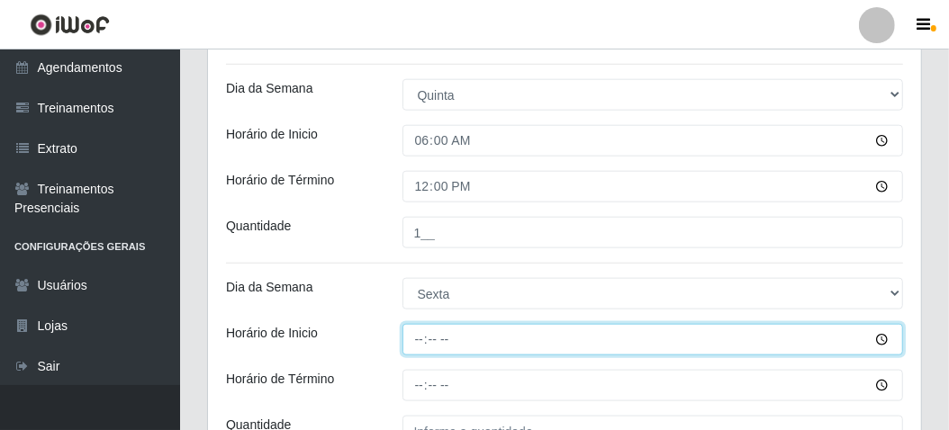
click at [410, 340] on input "Horário de Inicio" at bounding box center [652, 340] width 501 height 32
type input "06:00"
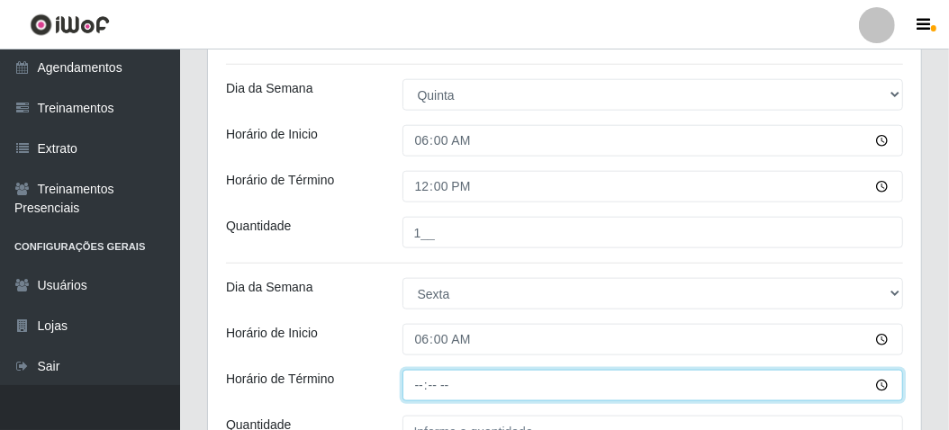
click at [416, 389] on input "Horário de Término" at bounding box center [652, 386] width 501 height 32
type input "12:00"
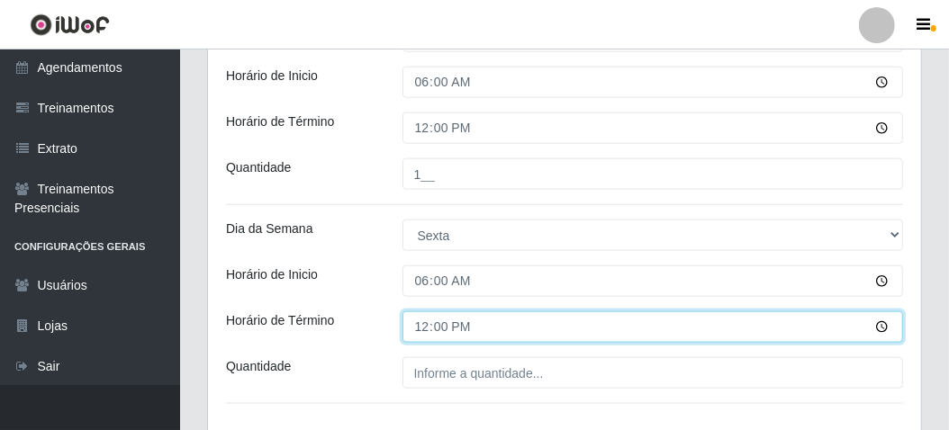
scroll to position [1170, 0]
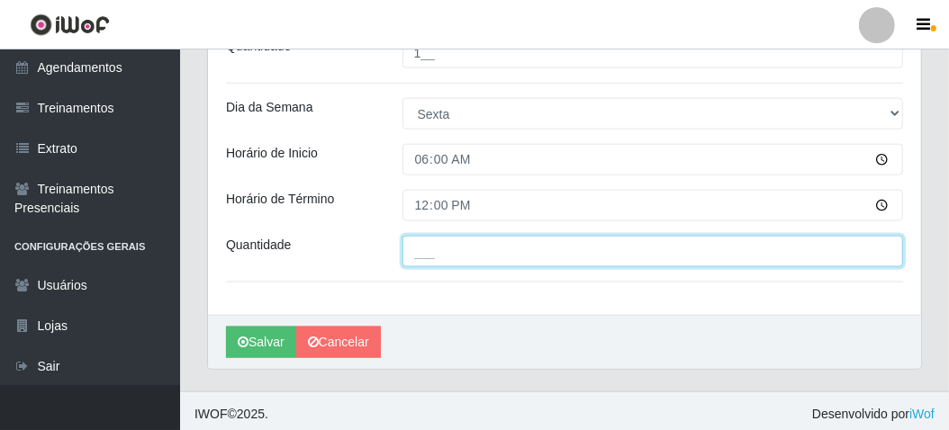
click at [444, 252] on input "___" at bounding box center [652, 252] width 501 height 32
type input "1__"
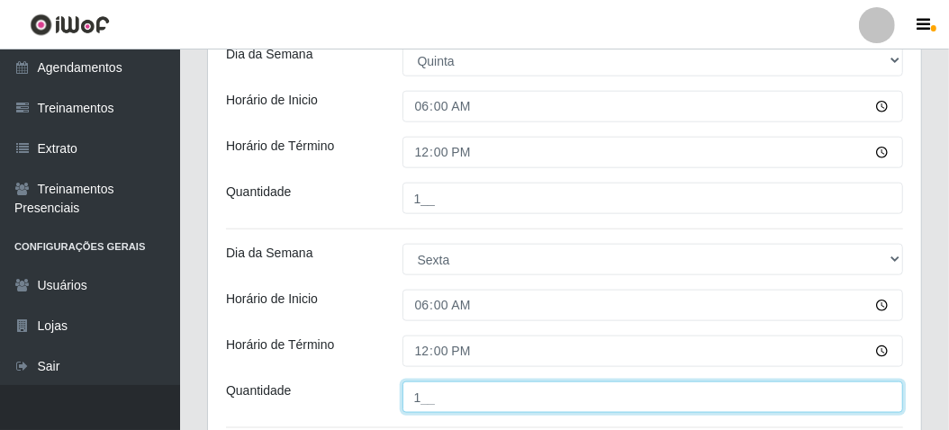
scroll to position [1173, 0]
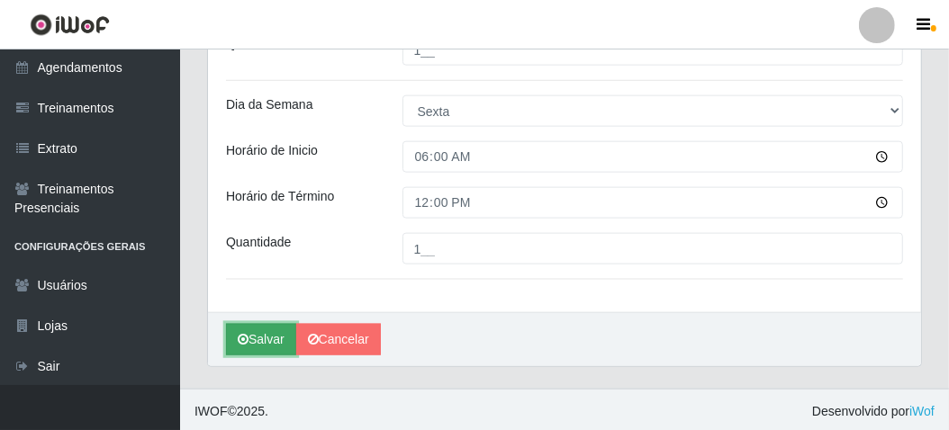
click at [239, 341] on icon "submit" at bounding box center [243, 339] width 11 height 13
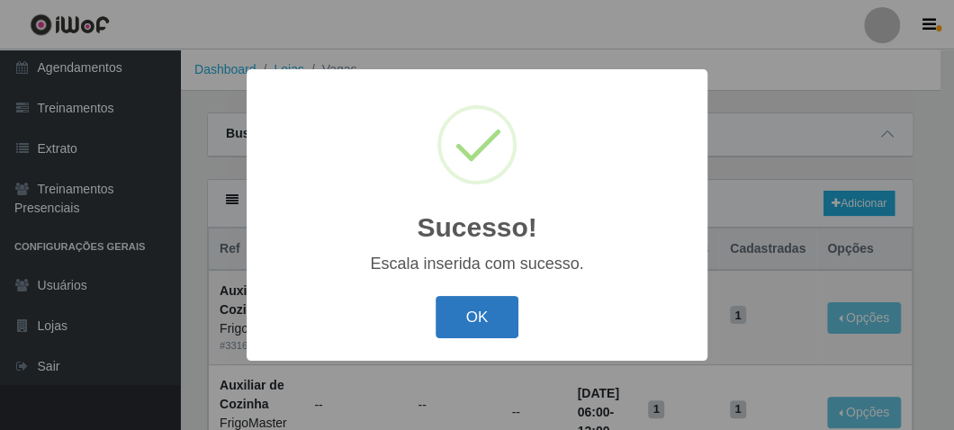
click at [471, 316] on button "OK" at bounding box center [478, 317] width 84 height 42
